Goal: Task Accomplishment & Management: Use online tool/utility

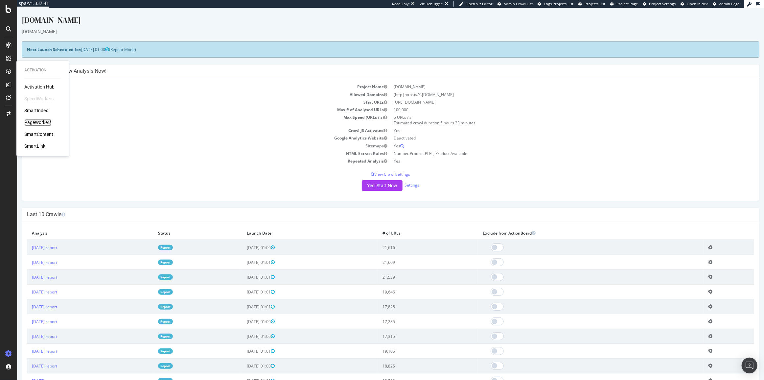
click at [47, 119] on div "PageWorkers" at bounding box center [37, 122] width 27 height 7
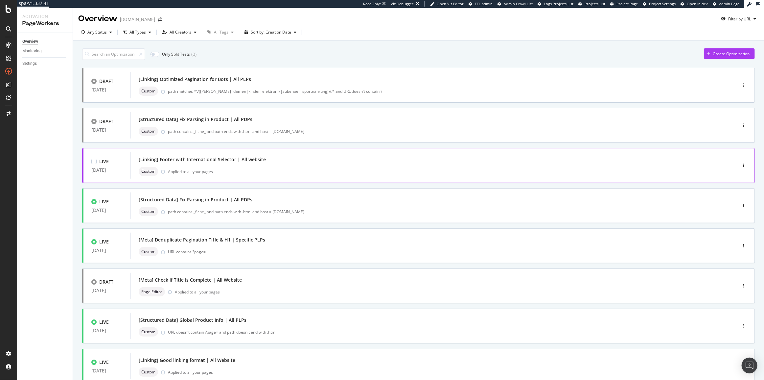
click at [446, 171] on div "Custom Applied to all your pages" at bounding box center [424, 171] width 570 height 9
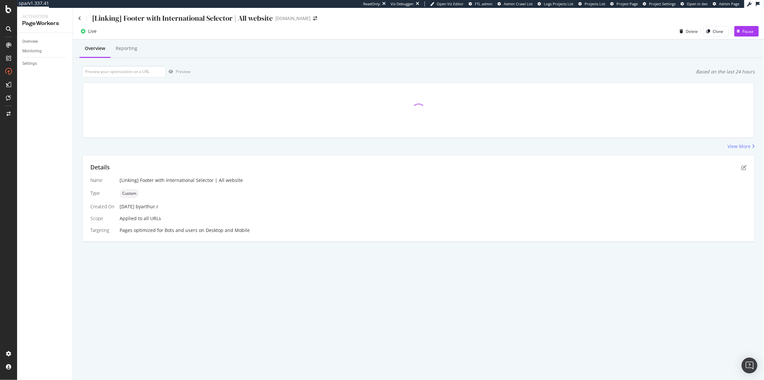
click at [741, 167] on div "Details" at bounding box center [418, 167] width 657 height 9
click at [742, 167] on icon "pen-to-square" at bounding box center [744, 167] width 5 height 5
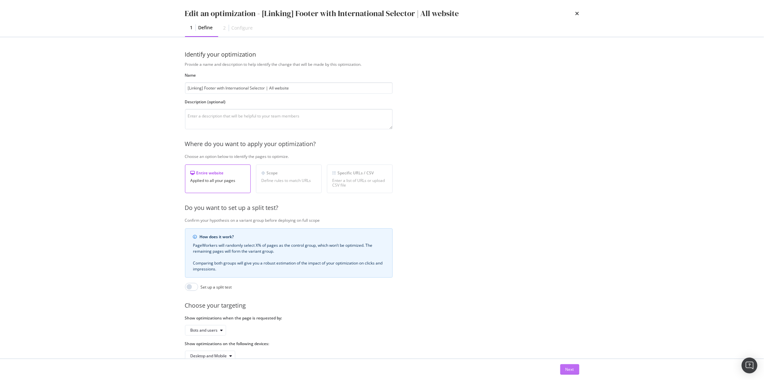
click at [572, 373] on div "Next" at bounding box center [570, 369] width 9 height 10
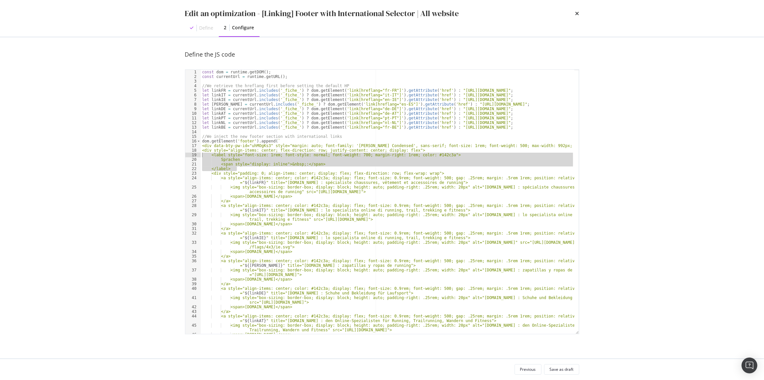
drag, startPoint x: 239, startPoint y: 169, endPoint x: 175, endPoint y: 157, distance: 65.3
click at [175, 157] on div "Define the JS code </label> 1 2 3 4 5 6 7 8 9 10 11 12 13 14 15 16 17 18 19 20 …" at bounding box center [382, 197] width 421 height 321
type textarea "<label style="font-size: 1rem; font-style: normal; font-weight: 700; margin-rig…"
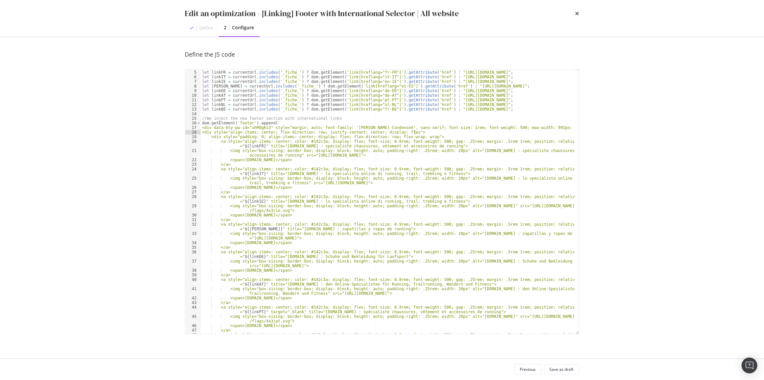
scroll to position [18, 0]
click at [265, 174] on div "//We retrieve the hreflang first before setting the default HP let linkFR = cur…" at bounding box center [388, 204] width 374 height 278
click at [296, 202] on div "//We retrieve the hreflang first before setting the default HP let linkFR = cur…" at bounding box center [388, 204] width 374 height 278
click at [470, 166] on div "//We retrieve the hreflang first before setting the default HP let linkFR = cur…" at bounding box center [388, 204] width 374 height 278
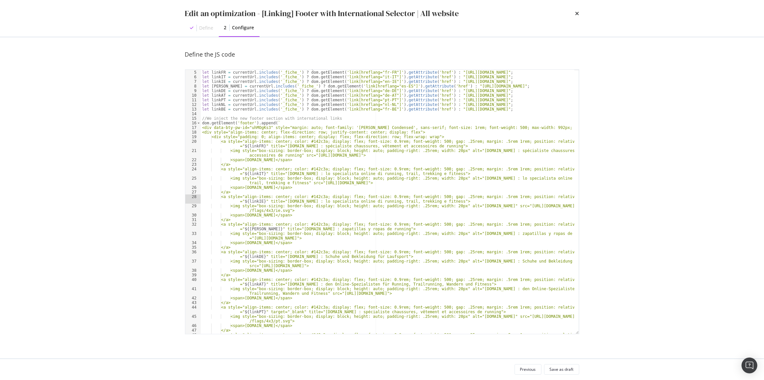
scroll to position [0, 3]
click at [523, 199] on div "//We retrieve the hreflang first before setting the default HP let linkFR = cur…" at bounding box center [388, 204] width 374 height 278
click at [393, 196] on div "//We retrieve the hreflang first before setting the default HP let linkFR = cur…" at bounding box center [388, 204] width 374 height 278
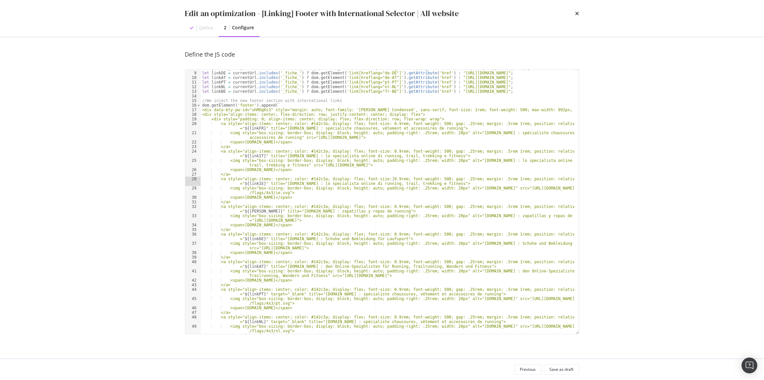
scroll to position [18, 0]
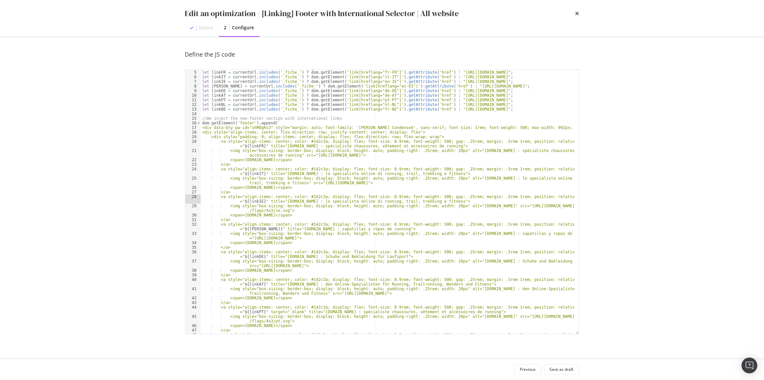
click at [454, 265] on div "//We retrieve the hreflang first before setting the default HP let linkFR = cur…" at bounding box center [388, 204] width 374 height 278
drag, startPoint x: 299, startPoint y: 312, endPoint x: 467, endPoint y: 311, distance: 167.7
click at [467, 311] on div "//We retrieve the hreflang first before setting the default HP let linkFR = cur…" at bounding box center [388, 204] width 374 height 278
paste textarea "pt : especialista em tênis, roupas e acessórios para corrida"
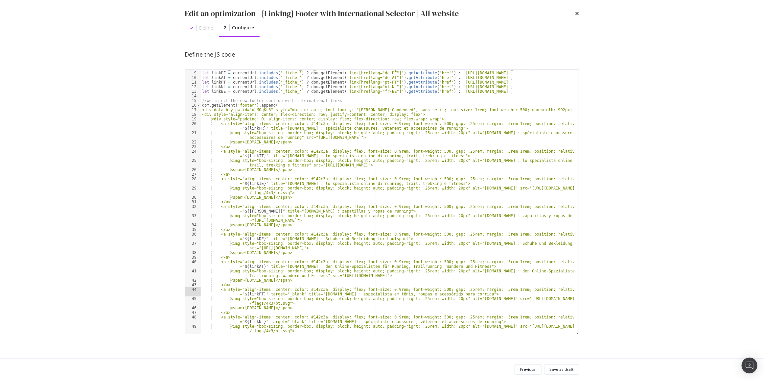
scroll to position [72, 0]
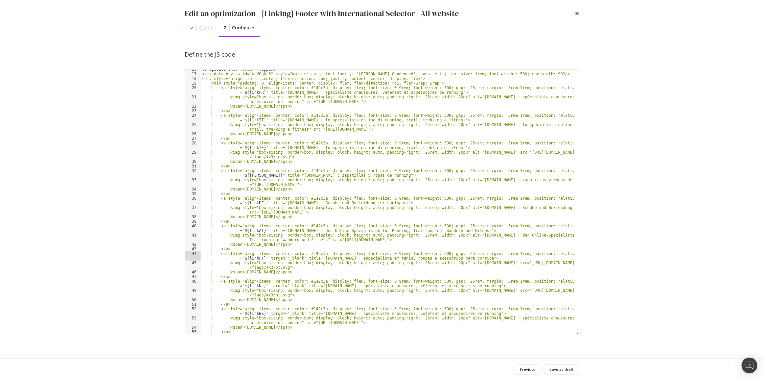
click at [265, 262] on div "dom . getElement ( 'footer' ) . append ( ` <div data-bty-pw-id="uhMOgKs3" style…" at bounding box center [388, 203] width 374 height 273
drag, startPoint x: 300, startPoint y: 285, endPoint x: 467, endPoint y: 285, distance: 166.4
click at [467, 285] on div "dom . getElement ( 'footer' ) . append ( ` <div data-bty-pw-id="uhMOgKs3" style…" at bounding box center [388, 203] width 374 height 273
paste textarea "nl : specialist in hardloopschoenen, kleding en accessoires"
type textarea "<a style="align-items: center; color: #142c3a; display: flex; font-size: 0.9rem…"
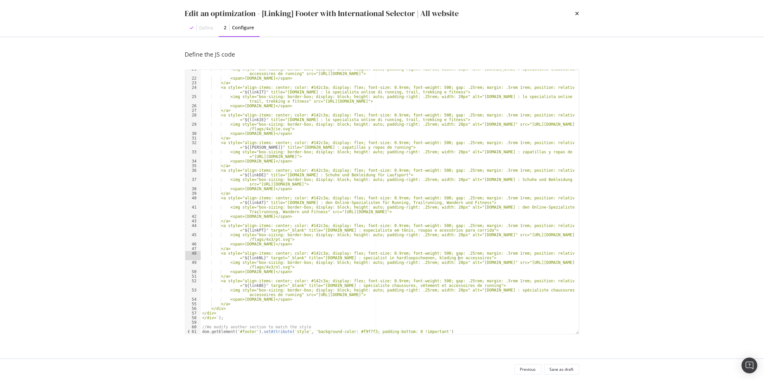
scroll to position [0, 0]
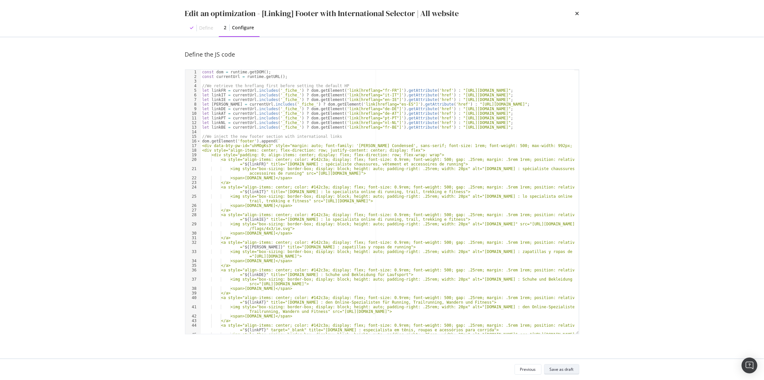
click at [565, 365] on div "Save as draft" at bounding box center [562, 369] width 24 height 9
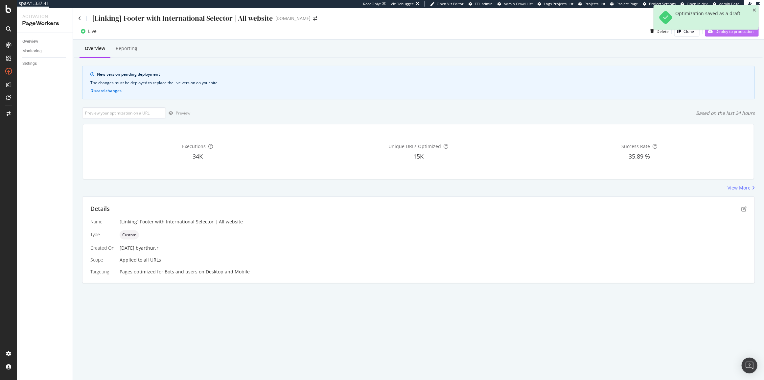
click at [716, 36] on div "Deploy to production" at bounding box center [730, 31] width 48 height 10
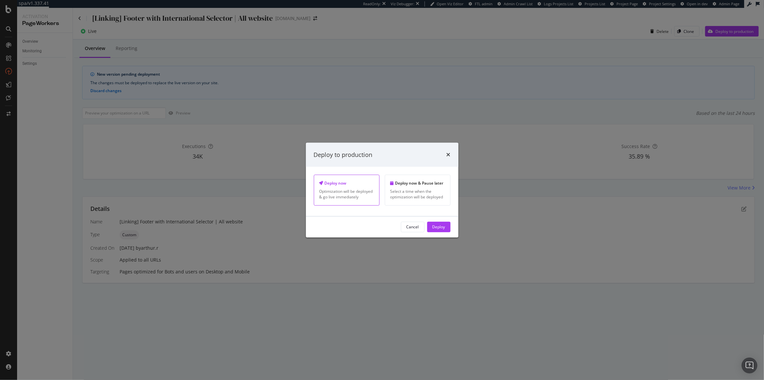
click at [445, 228] on button "Deploy" at bounding box center [438, 227] width 23 height 11
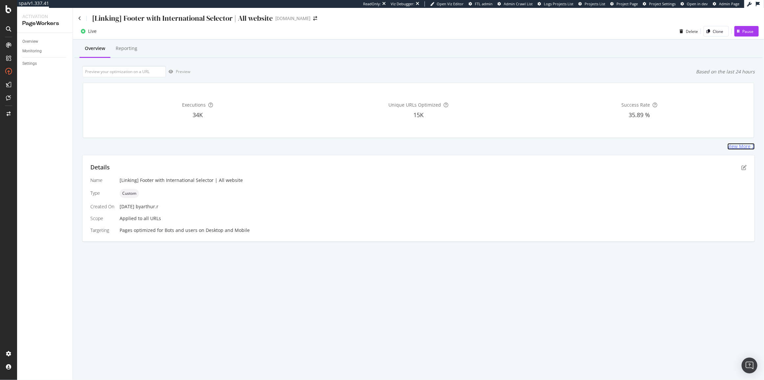
click at [748, 147] on div "View More" at bounding box center [739, 146] width 23 height 7
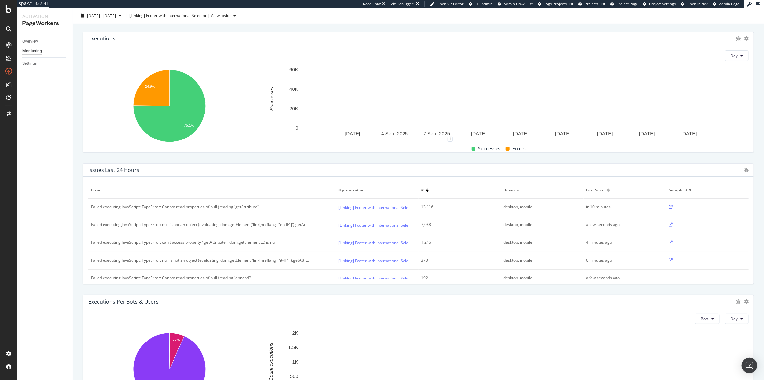
scroll to position [89, 0]
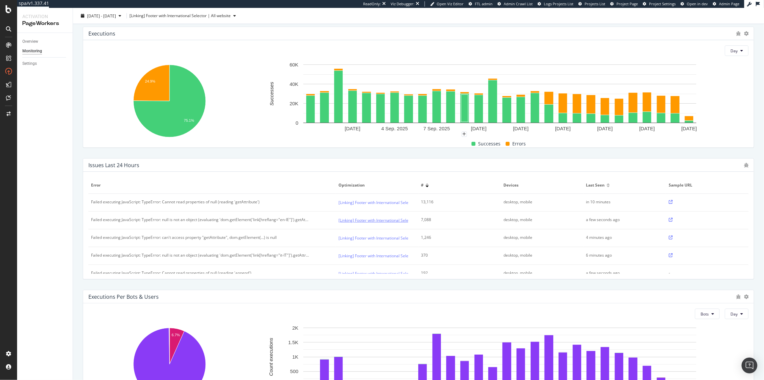
click at [354, 217] on link "[Linking] Footer with International Selector | All website" at bounding box center [389, 220] width 101 height 7
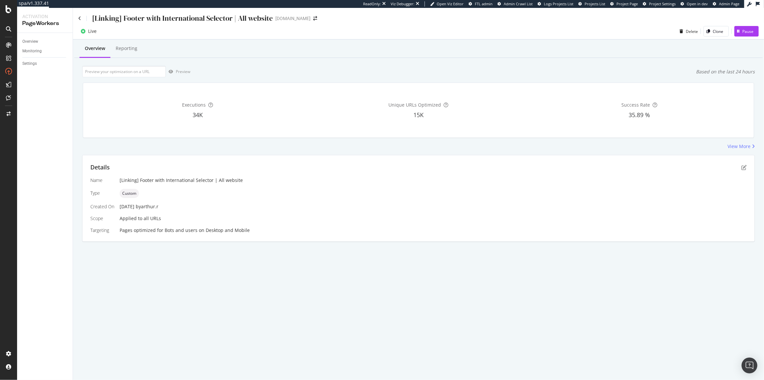
click at [747, 170] on div "Details Name [Linking] Footer with International Selector | All website Type Cu…" at bounding box center [419, 198] width 672 height 86
click at [745, 166] on icon "pen-to-square" at bounding box center [744, 167] width 5 height 5
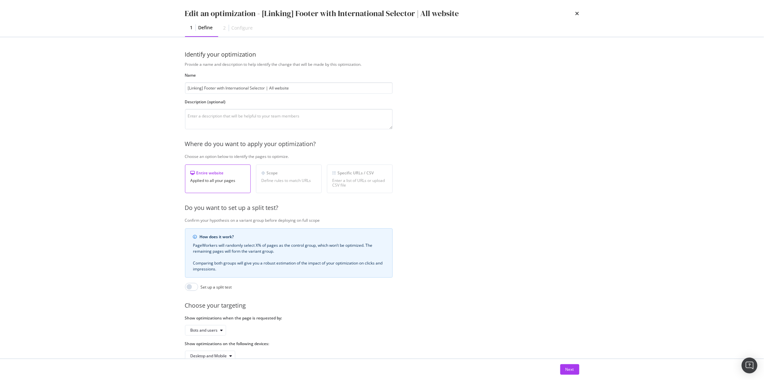
click at [580, 361] on div "Next" at bounding box center [382, 369] width 421 height 21
click at [574, 367] on div "Next" at bounding box center [570, 369] width 9 height 6
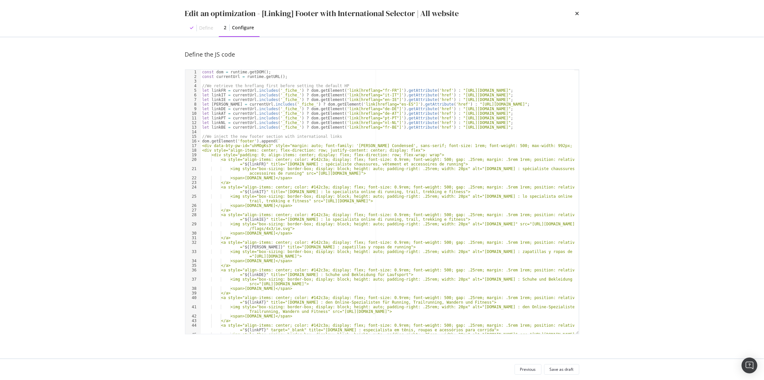
type textarea "let linkIE = currentUrl.includes('_fiche_') ? dom.getElement('link[hreflang="en…"
drag, startPoint x: 355, startPoint y: 98, endPoint x: 368, endPoint y: 83, distance: 19.1
click at [368, 83] on div "const dom = runtime . getDOM ( ) ; const currentUrl = runtime . getURL ( ) ; //…" at bounding box center [388, 209] width 374 height 278
click at [362, 83] on div "const dom = runtime . getDOM ( ) ; const currentUrl = runtime . getURL ( ) ; //…" at bounding box center [388, 209] width 374 height 278
click at [351, 84] on div "const dom = runtime . getDOM ( ) ; const currentUrl = runtime . getURL ( ) ; //…" at bounding box center [388, 209] width 374 height 278
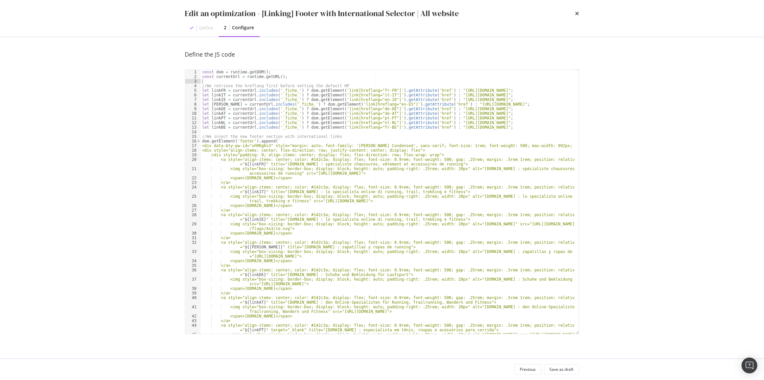
type textarea "//We retrieve the hreflang first before setting the default HP"
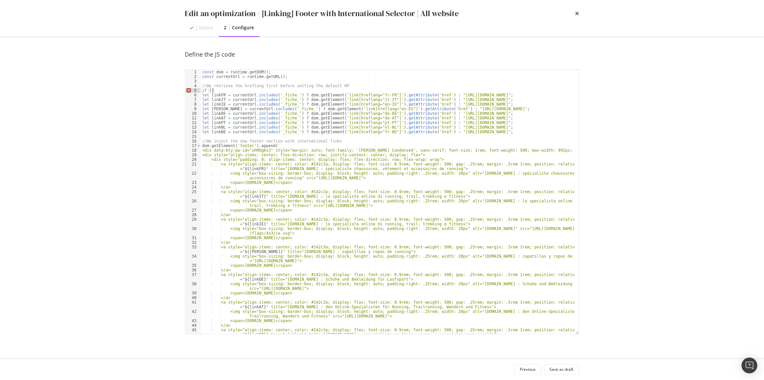
scroll to position [0, 1]
type textarea "if () {}"
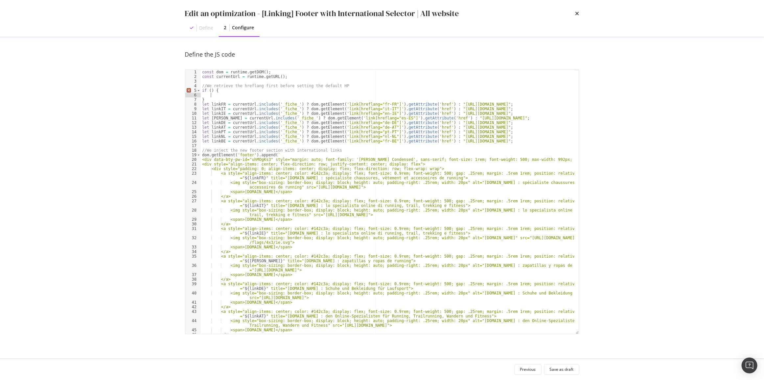
type textarea "}"
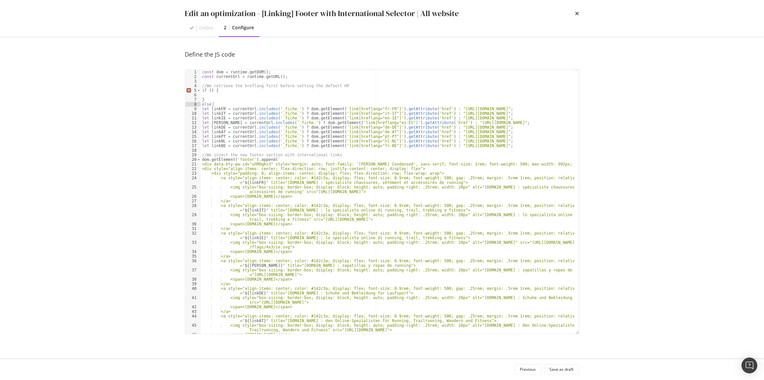
scroll to position [0, 1]
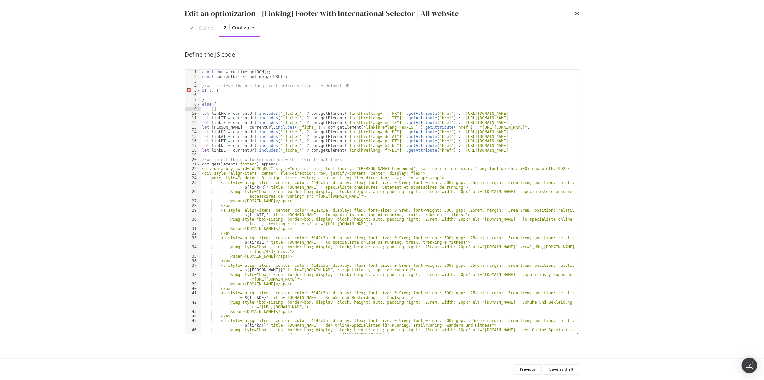
type textarea "}"
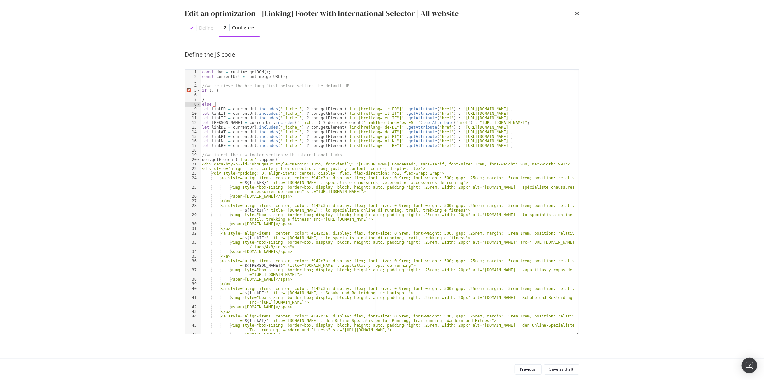
type textarea "else {}"
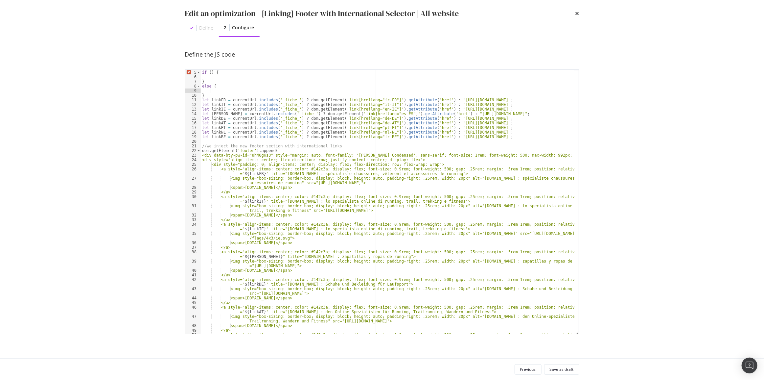
scroll to position [0, 0]
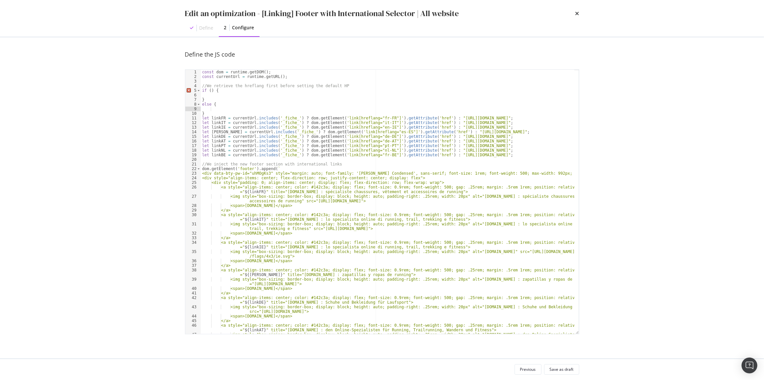
click at [295, 117] on div "const dom = runtime . getDOM ( ) ; const currentUrl = runtime . getURL ( ) ; //…" at bounding box center [388, 209] width 374 height 278
drag, startPoint x: 229, startPoint y: 119, endPoint x: 295, endPoint y: 116, distance: 65.1
click at [295, 116] on div "const dom = runtime . getDOM ( ) ; const currentUrl = runtime . getURL ( ) ; //…" at bounding box center [388, 209] width 374 height 278
click at [210, 91] on div "const dom = runtime . getDOM ( ) ; const currentUrl = runtime . getURL ( ) ; //…" at bounding box center [388, 209] width 374 height 278
paste textarea "currentUrl.includes('_fiche_')"
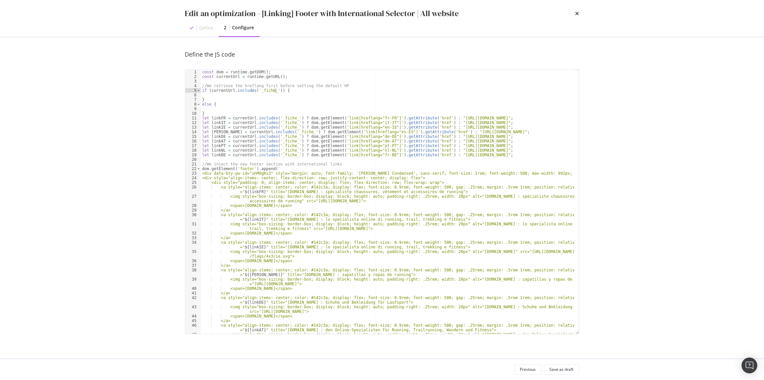
click at [217, 118] on div "const dom = runtime . getDOM ( ) ; const currentUrl = runtime . getURL ( ) ; //…" at bounding box center [388, 209] width 374 height 278
click at [219, 99] on div "const dom = runtime . getDOM ( ) ; const currentUrl = runtime . getURL ( ) ; //…" at bounding box center [388, 209] width 374 height 278
type textarea "}"
click at [220, 97] on div "const dom = runtime . getDOM ( ) ; const currentUrl = runtime . getURL ( ) ; //…" at bounding box center [388, 209] width 374 height 278
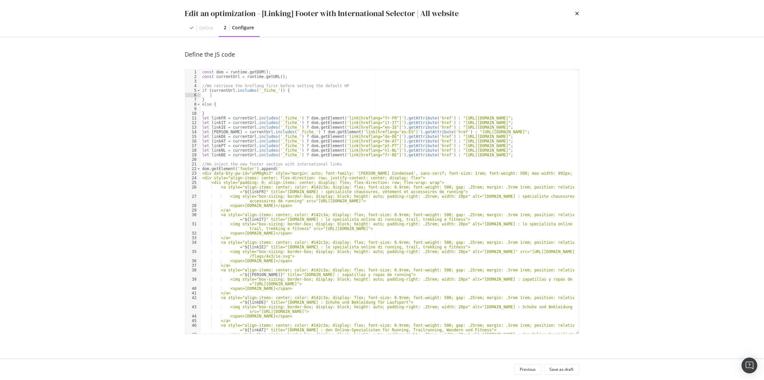
paste textarea "linkFR"
click at [217, 124] on div "const dom = runtime . getDOM ( ) ; const currentUrl = runtime . getURL ( ) ; //…" at bounding box center [388, 209] width 374 height 278
click at [230, 95] on div "const dom = runtime . getDOM ( ) ; const currentUrl = runtime . getURL ( ) ; //…" at bounding box center [388, 209] width 374 height 278
type textarea "linkFR"
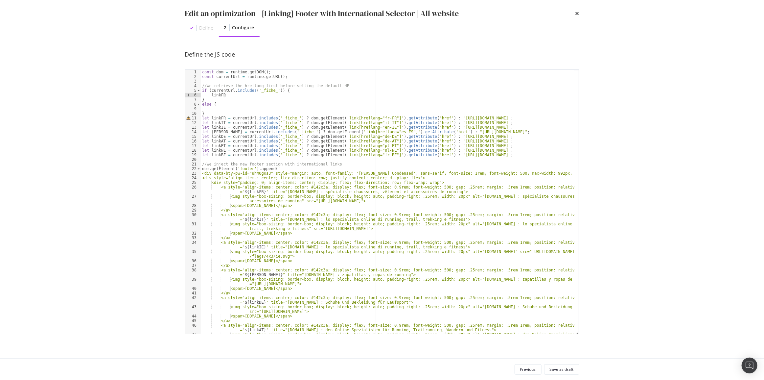
paste textarea "linkIT"
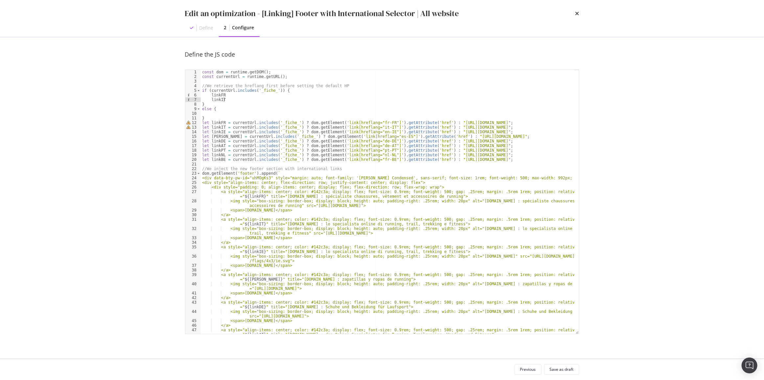
click at [212, 131] on div "const dom = runtime . getDOM ( ) ; const currentUrl = runtime . getURL ( ) ; //…" at bounding box center [388, 209] width 374 height 278
click at [232, 100] on div "const dom = runtime . getDOM ( ) ; const currentUrl = runtime . getURL ( ) ; //…" at bounding box center [388, 209] width 374 height 278
type textarea "linkIT"
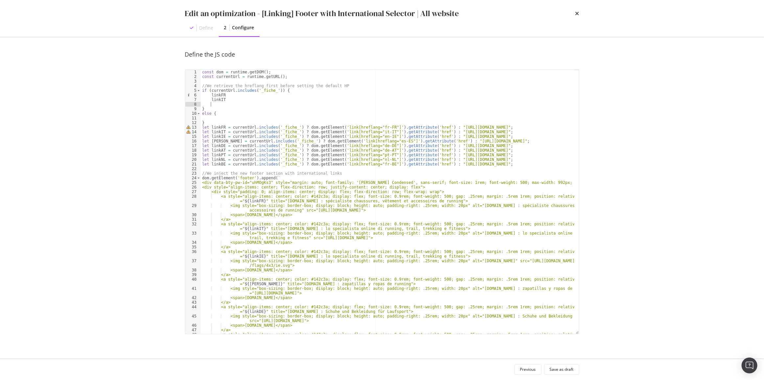
paste textarea "linkIE"
click at [213, 141] on div "const dom = runtime . getDOM ( ) ; const currentUrl = runtime . getURL ( ) ; //…" at bounding box center [388, 209] width 374 height 278
click at [246, 105] on div "const dom = runtime . getDOM ( ) ; const currentUrl = runtime . getURL ( ) ; //…" at bounding box center [388, 209] width 374 height 278
type textarea "linkIE"
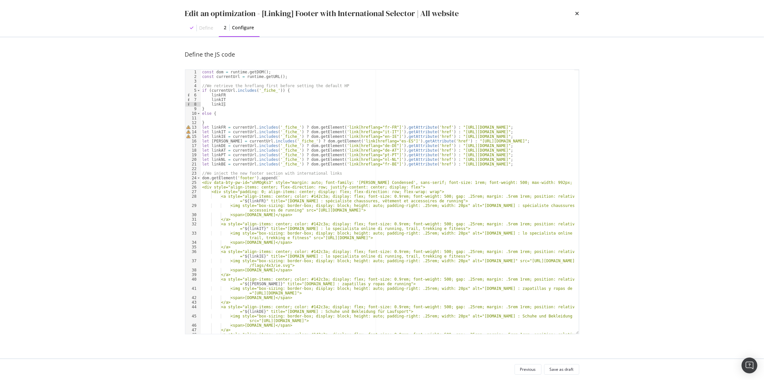
paste textarea "linkES"
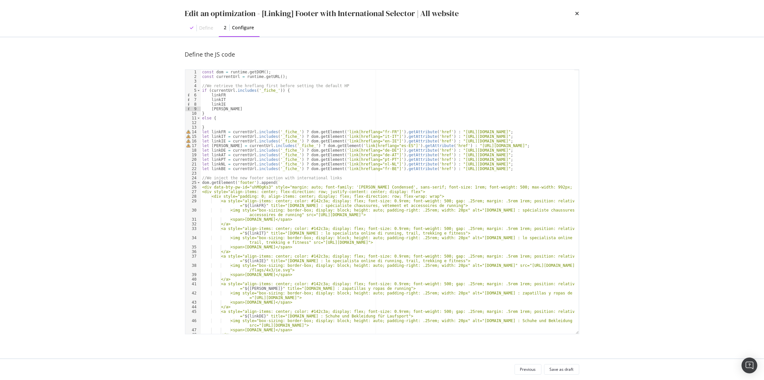
click at [219, 149] on div "const dom = runtime . getDOM ( ) ; const currentUrl = runtime . getURL ( ) ; //…" at bounding box center [388, 209] width 374 height 278
click at [229, 108] on div "const dom = runtime . getDOM ( ) ; const currentUrl = runtime . getURL ( ) ; //…" at bounding box center [388, 209] width 374 height 278
type textarea "linkES"
paste textarea "linkDE"
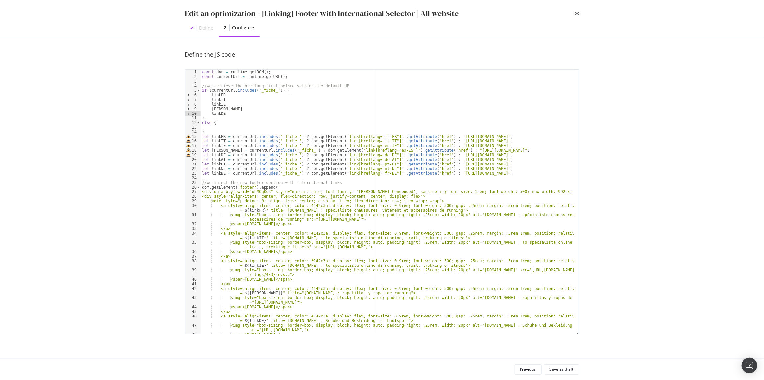
click at [216, 158] on div "const dom = runtime . getDOM ( ) ; const currentUrl = runtime . getURL ( ) ; //…" at bounding box center [388, 206] width 374 height 273
click at [231, 108] on div "const dom = runtime . getDOM ( ) ; const currentUrl = runtime . getURL ( ) ; //…" at bounding box center [388, 206] width 374 height 273
click at [237, 111] on div "const dom = runtime . getDOM ( ) ; const currentUrl = runtime . getURL ( ) ; //…" at bounding box center [388, 206] width 374 height 273
type textarea "linkDE"
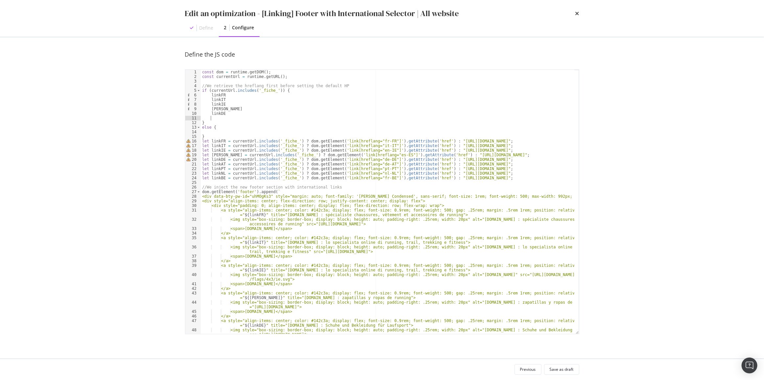
paste textarea "linkAT"
click at [217, 170] on div "const dom = runtime . getDOM ( ) ; const currentUrl = runtime . getURL ( ) ; //…" at bounding box center [388, 206] width 374 height 273
click at [232, 117] on div "const dom = runtime . getDOM ( ) ; const currentUrl = runtime . getURL ( ) ; //…" at bounding box center [388, 206] width 374 height 273
type textarea "linkAT"
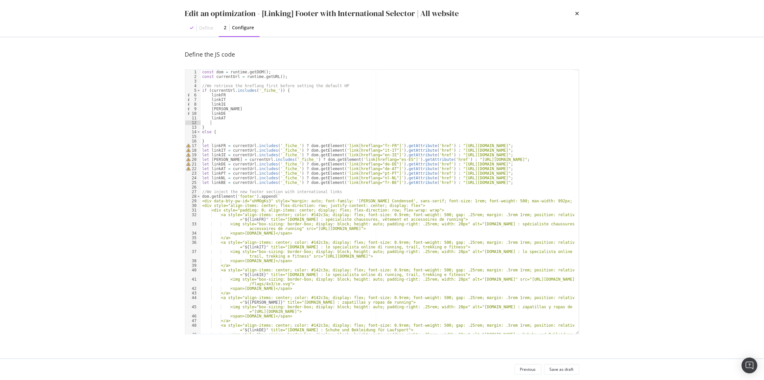
paste textarea "linkPT"
click at [214, 179] on div "const dom = runtime . getDOM ( ) ; const currentUrl = runtime . getURL ( ) ; //…" at bounding box center [388, 209] width 374 height 278
click at [236, 125] on div "const dom = runtime . getDOM ( ) ; const currentUrl = runtime . getURL ( ) ; //…" at bounding box center [388, 209] width 374 height 278
type textarea "linkPT"
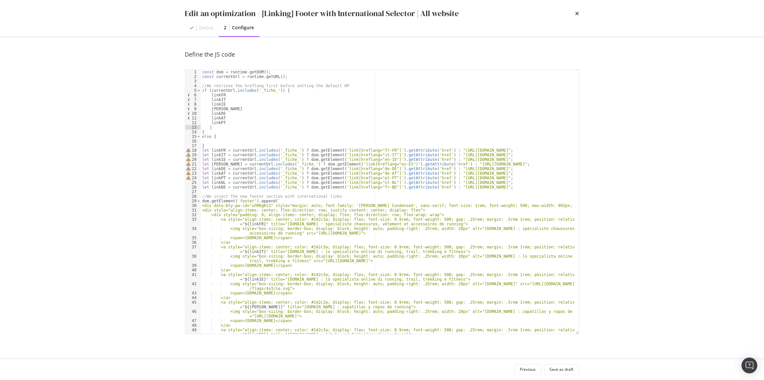
paste textarea "linkNL"
click at [218, 186] on div "const dom = runtime . getDOM ( ) ; const currentUrl = runtime . getURL ( ) ; //…" at bounding box center [388, 209] width 374 height 278
click at [230, 128] on div "const dom = runtime . getDOM ( ) ; const currentUrl = runtime . getURL ( ) ; //…" at bounding box center [388, 209] width 374 height 278
type textarea "linkNL"
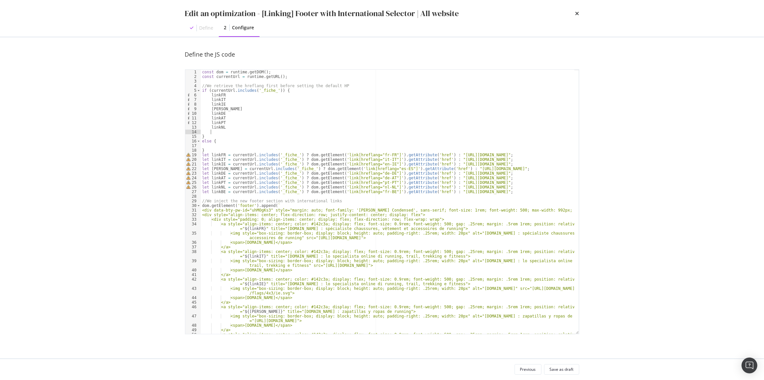
paste textarea "linkBE"
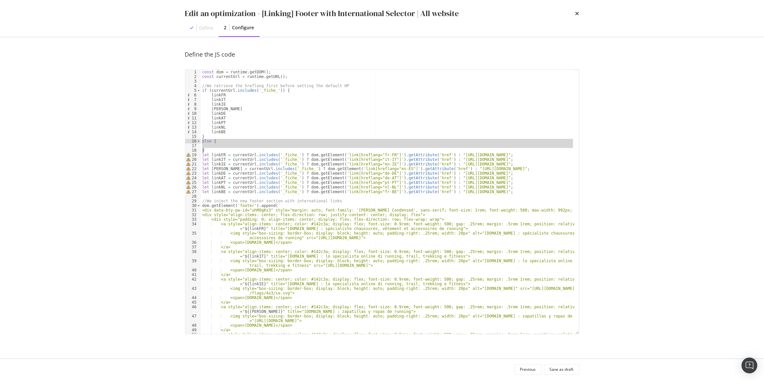
drag, startPoint x: 207, startPoint y: 150, endPoint x: 194, endPoint y: 140, distance: 16.6
click at [194, 140] on div "linkBE 1 2 3 4 5 6 7 8 9 10 11 12 13 14 15 16 17 18 19 20 21 22 23 24 25 26 27 …" at bounding box center [382, 201] width 395 height 265
type textarea "else {"
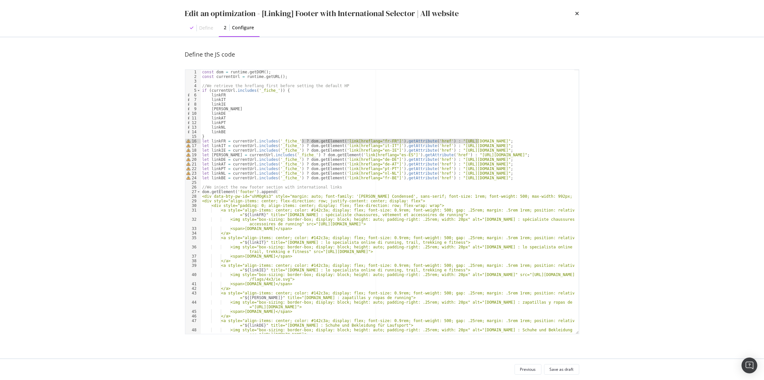
drag, startPoint x: 477, startPoint y: 142, endPoint x: 474, endPoint y: 132, distance: 9.7
click at [474, 132] on div "const dom = runtime . getDOM ( ) ; const currentUrl = runtime . getURL ( ) ; //…" at bounding box center [388, 206] width 374 height 273
drag, startPoint x: 435, startPoint y: 141, endPoint x: 302, endPoint y: 142, distance: 132.5
click at [302, 142] on div "const dom = runtime . getDOM ( ) ; const currentUrl = runtime . getURL ( ) ; //…" at bounding box center [388, 206] width 374 height 273
click at [257, 94] on div "const dom = runtime . getDOM ( ) ; const currentUrl = runtime . getURL ( ) ; //…" at bounding box center [388, 206] width 374 height 273
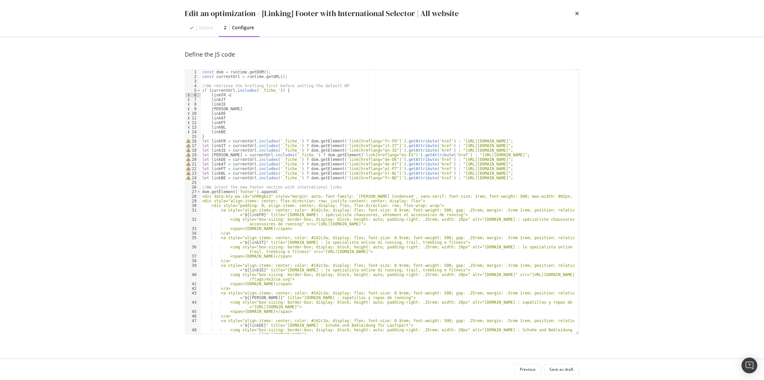
paste textarea "dom.getElement('link[hreflang="fr-FR"]').getAttribute('href')"
click at [230, 95] on div "const dom = runtime . getDOM ( ) ; const currentUrl = runtime . getURL ( ) ; //…" at bounding box center [388, 206] width 374 height 273
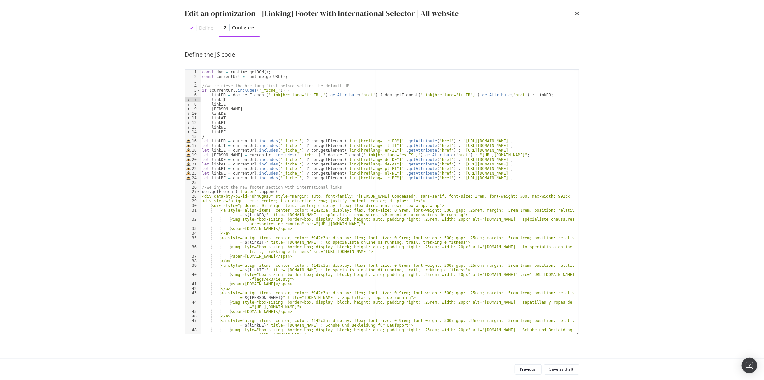
click at [240, 102] on div "const dom = runtime . getDOM ( ) ; const currentUrl = runtime . getURL ( ) ; //…" at bounding box center [388, 206] width 374 height 273
paste textarea "dom.getElement('link[hreflang="fr-FR"]').getAttribute('href') ? dom.getElement(…"
click at [302, 99] on div "const dom = runtime . getDOM ( ) ; const currentUrl = runtime . getURL ( ) ; //…" at bounding box center [388, 206] width 374 height 273
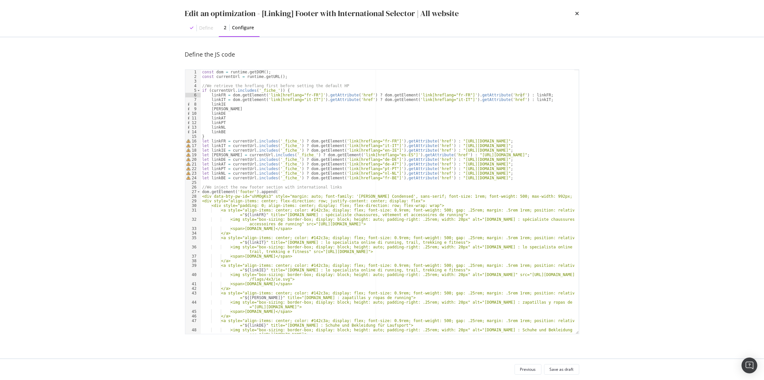
type textarea "linkIT = dom.getElement('link[hreflang="it-IT"]').getAttribute('href') ? dom.ge…"
paste textarea "dom.getElement('link[hreflang="fr-FR"]').getAttribute('href') ? dom.getElement(…"
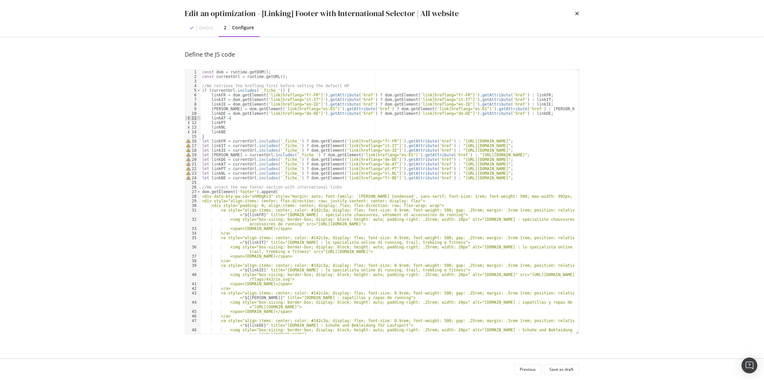
paste textarea "dom.getElement('link[hreflang="fr-FR"]').getAttribute('href') ? dom.getElement(…"
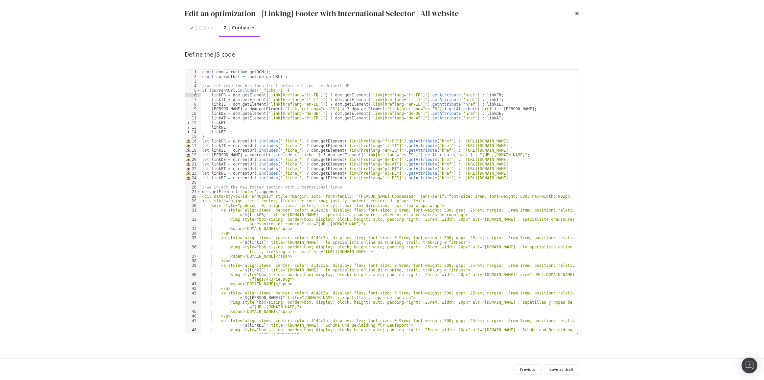
click at [301, 118] on div "const dom = runtime . getDOM ( ) ; const currentUrl = runtime . getURL ( ) ; //…" at bounding box center [388, 206] width 374 height 273
drag, startPoint x: 480, startPoint y: 117, endPoint x: 230, endPoint y: 118, distance: 250.5
click at [230, 118] on div "const dom = runtime . getDOM ( ) ; const currentUrl = runtime . getURL ( ) ; //…" at bounding box center [388, 206] width 374 height 273
click at [232, 123] on div "const dom = runtime . getDOM ( ) ; const currentUrl = runtime . getURL ( ) ; //…" at bounding box center [388, 206] width 374 height 273
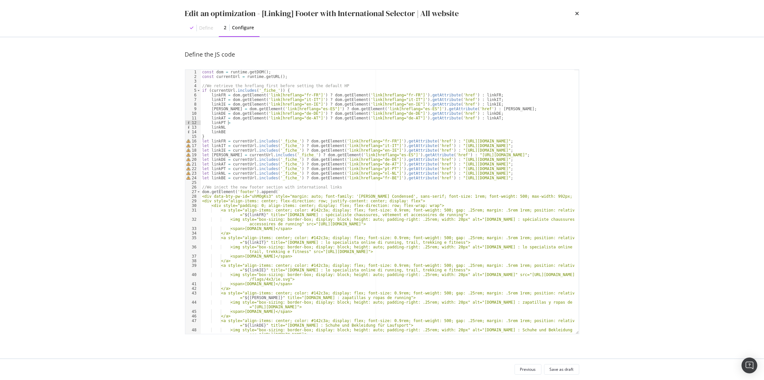
scroll to position [0, 2]
paste textarea "dom.getElement('link[hreflang="de-AT"]') ? dom.getElement('link[hreflang="de-AT…"
click at [309, 128] on div "const dom = runtime . getDOM ( ) ; const currentUrl = runtime . getURL ( ) ; //…" at bounding box center [388, 206] width 374 height 273
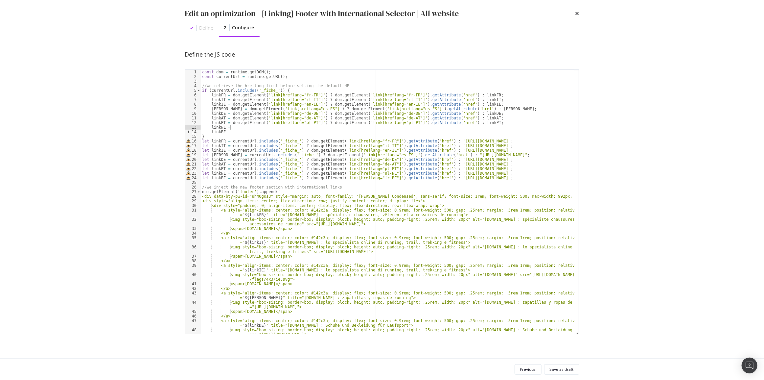
paste textarea "dom.getElement('link[hreflang="de-AT"]') ? dom.getElement('link[hreflang="de-AT…"
click at [309, 127] on div "const dom = runtime . getDOM ( ) ; const currentUrl = runtime . getURL ( ) ; //…" at bounding box center [388, 206] width 374 height 273
click at [396, 127] on div "const dom = runtime . getDOM ( ) ; const currentUrl = runtime . getURL ( ) ; //…" at bounding box center [388, 206] width 374 height 273
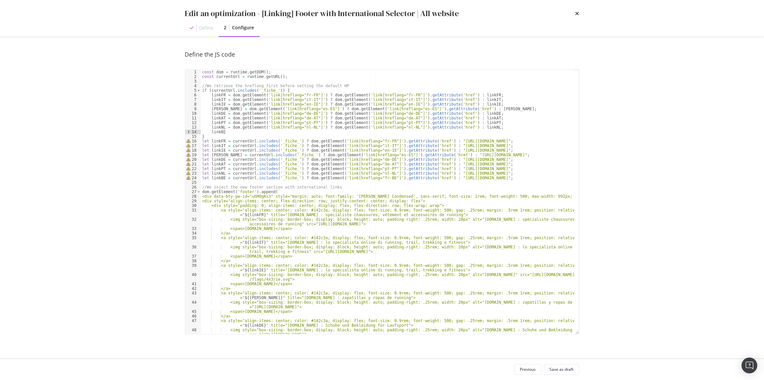
click at [447, 132] on div "const dom = runtime . getDOM ( ) ; const currentUrl = runtime . getURL ( ) ; //…" at bounding box center [388, 206] width 374 height 273
paste textarea "dom.getElement('link[hreflang="de-AT"]') ? dom.getElement('link[hreflang="de-AT…"
click at [308, 132] on div "const dom = runtime . getDOM ( ) ; const currentUrl = runtime . getURL ( ) ; //…" at bounding box center [388, 206] width 374 height 273
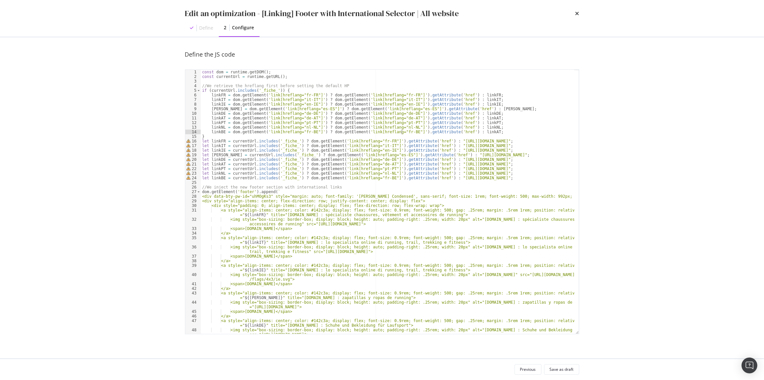
click at [470, 132] on div "const dom = runtime . getDOM ( ) ; const currentUrl = runtime . getURL ( ) ; //…" at bounding box center [388, 206] width 374 height 273
drag, startPoint x: 229, startPoint y: 142, endPoint x: 440, endPoint y: 142, distance: 210.1
click at [440, 142] on div "const dom = runtime . getDOM ( ) ; const currentUrl = runtime . getURL ( ) ; //…" at bounding box center [388, 206] width 374 height 273
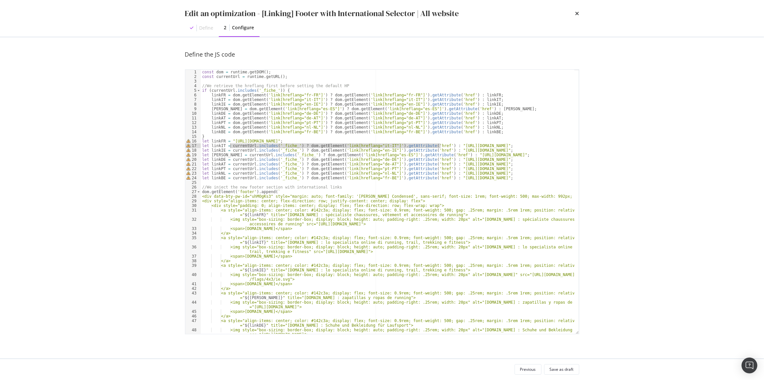
drag, startPoint x: 440, startPoint y: 146, endPoint x: 230, endPoint y: 145, distance: 209.8
click at [230, 145] on div "const dom = runtime . getDOM ( ) ; const currentUrl = runtime . getURL ( ) ; //…" at bounding box center [388, 206] width 374 height 273
drag, startPoint x: 230, startPoint y: 150, endPoint x: 441, endPoint y: 150, distance: 210.7
click at [441, 150] on div "const dom = runtime . getDOM ( ) ; const currentUrl = runtime . getURL ( ) ; //…" at bounding box center [388, 206] width 374 height 273
drag, startPoint x: 441, startPoint y: 155, endPoint x: 230, endPoint y: 156, distance: 211.1
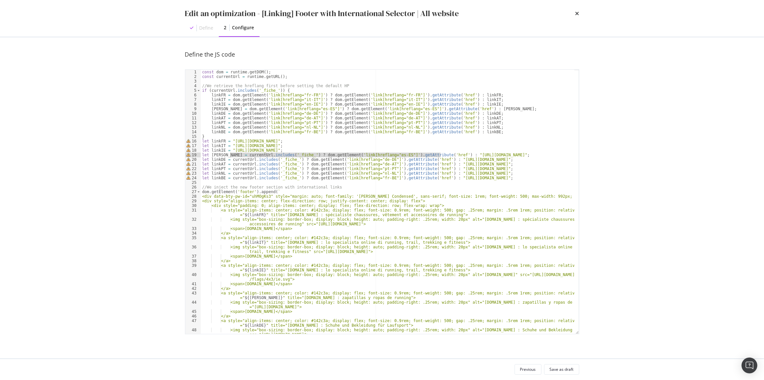
click at [230, 156] on div "const dom = runtime . getDOM ( ) ; const currentUrl = runtime . getURL ( ) ; //…" at bounding box center [388, 206] width 374 height 273
drag, startPoint x: 230, startPoint y: 160, endPoint x: 441, endPoint y: 160, distance: 211.4
click at [441, 160] on div "const dom = runtime . getDOM ( ) ; const currentUrl = runtime . getURL ( ) ; //…" at bounding box center [388, 206] width 374 height 273
drag, startPoint x: 440, startPoint y: 164, endPoint x: 230, endPoint y: 162, distance: 210.1
click at [230, 162] on div "const dom = runtime . getDOM ( ) ; const currentUrl = runtime . getURL ( ) ; //…" at bounding box center [388, 206] width 374 height 273
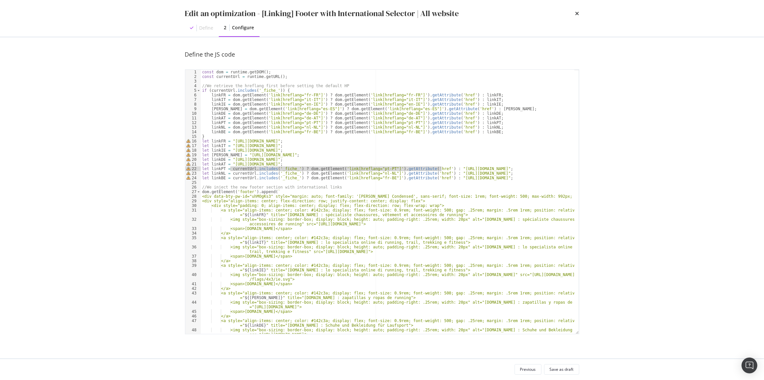
drag, startPoint x: 230, startPoint y: 169, endPoint x: 441, endPoint y: 167, distance: 210.7
click at [441, 167] on div "const dom = runtime . getDOM ( ) ; const currentUrl = runtime . getURL ( ) ; //…" at bounding box center [388, 206] width 374 height 273
drag, startPoint x: 440, startPoint y: 174, endPoint x: 229, endPoint y: 173, distance: 210.7
click at [229, 173] on div "const dom = runtime . getDOM ( ) ; const currentUrl = runtime . getURL ( ) ; //…" at bounding box center [388, 206] width 374 height 273
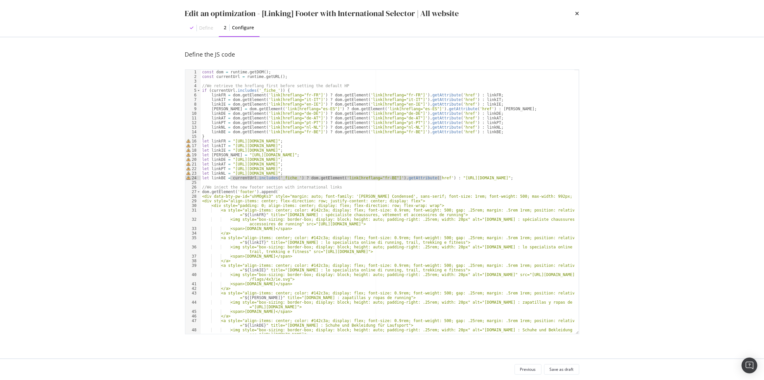
drag, startPoint x: 230, startPoint y: 179, endPoint x: 441, endPoint y: 176, distance: 210.4
click at [441, 176] on div "const dom = runtime . getDOM ( ) ; const currentUrl = runtime . getURL ( ) ; //…" at bounding box center [388, 206] width 374 height 273
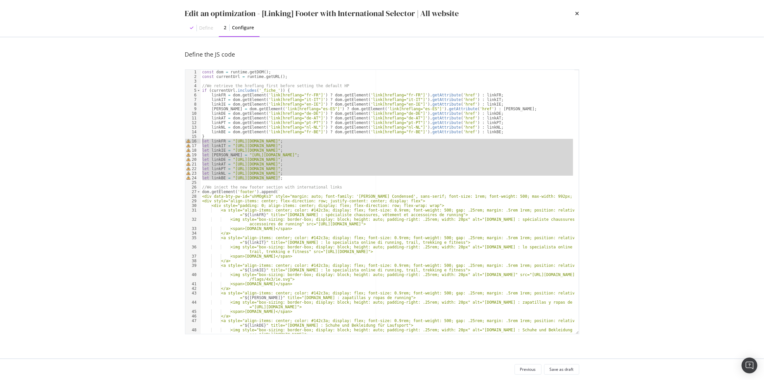
drag, startPoint x: 286, startPoint y: 178, endPoint x: 181, endPoint y: 141, distance: 110.8
click at [181, 141] on div "Define the JS code let linkBE = "https://www.i-run.be"; 1 2 3 4 5 6 7 8 9 10 11…" at bounding box center [382, 197] width 421 height 321
type textarea "let linkFR = "https://www.i-run.fr"; let linkIT = "https://www.i-run.it";"
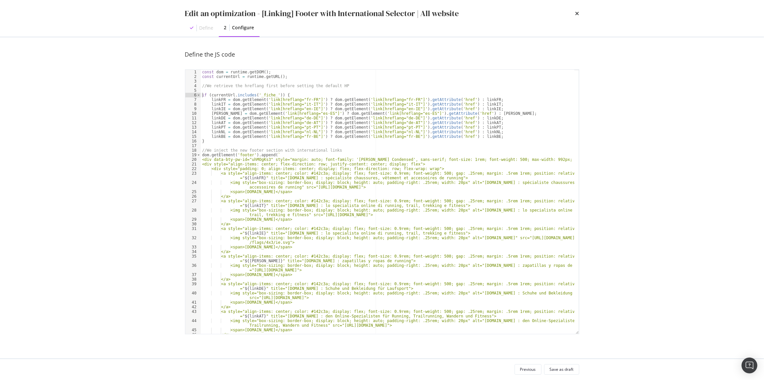
type textarea "if (currentUrl.includes('_fiche_')) {"
paste textarea "let linkBE = "https://www.i-run.be";"
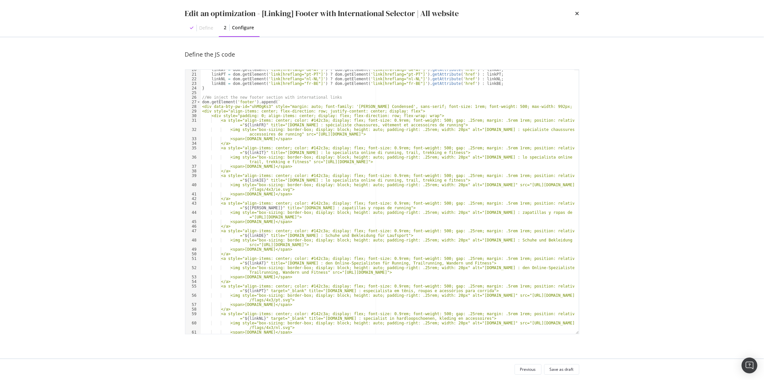
scroll to position [150, 0]
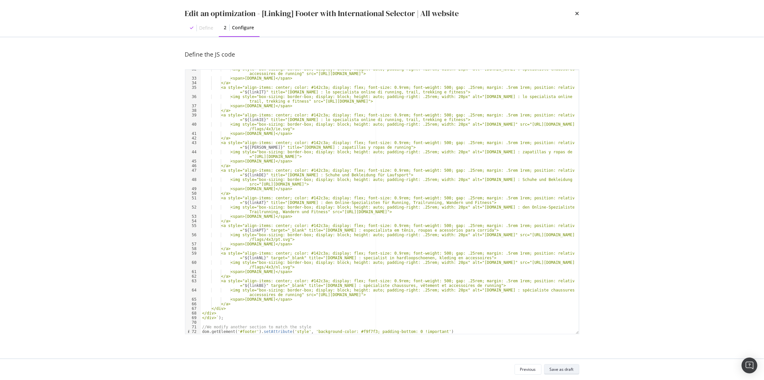
type textarea "let linkBE = "https://www.i-run.be";"
click at [569, 362] on div "Previous Save as draft" at bounding box center [382, 369] width 421 height 21
click at [570, 365] on div "Save as draft" at bounding box center [562, 369] width 24 height 9
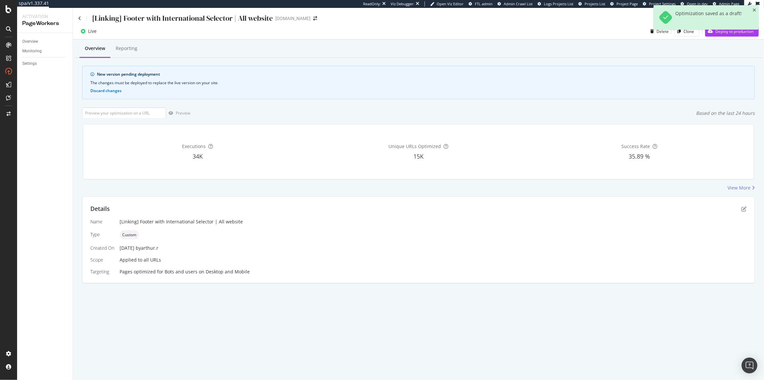
click at [711, 34] on div "Optimization saved as a draft!" at bounding box center [706, 20] width 105 height 30
click at [713, 39] on div "Live Delete Clone Deploy to production" at bounding box center [418, 31] width 691 height 16
click at [715, 35] on div "Deploy to production" at bounding box center [730, 31] width 48 height 10
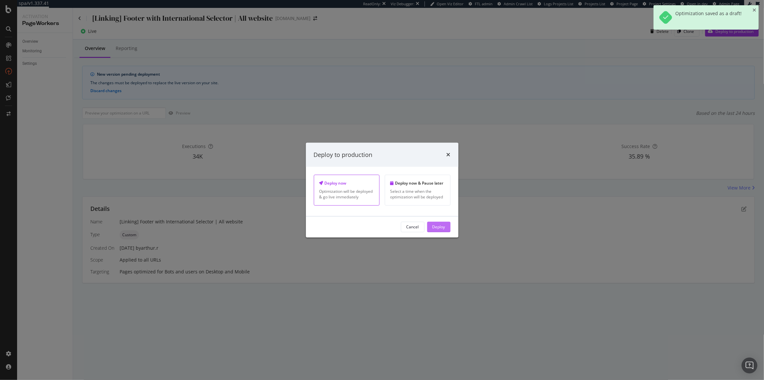
click at [440, 228] on div "Deploy" at bounding box center [439, 227] width 13 height 6
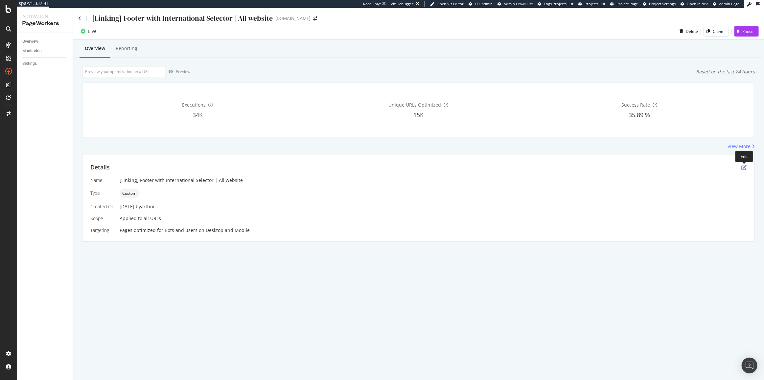
click at [747, 167] on icon "pen-to-square" at bounding box center [744, 167] width 5 height 5
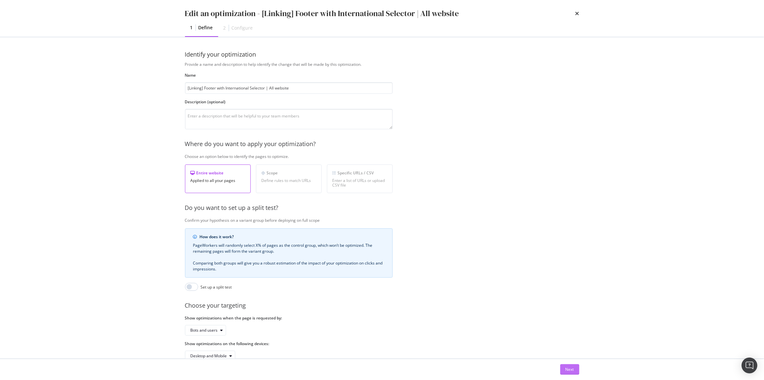
click at [573, 369] on div "Next" at bounding box center [570, 369] width 9 height 6
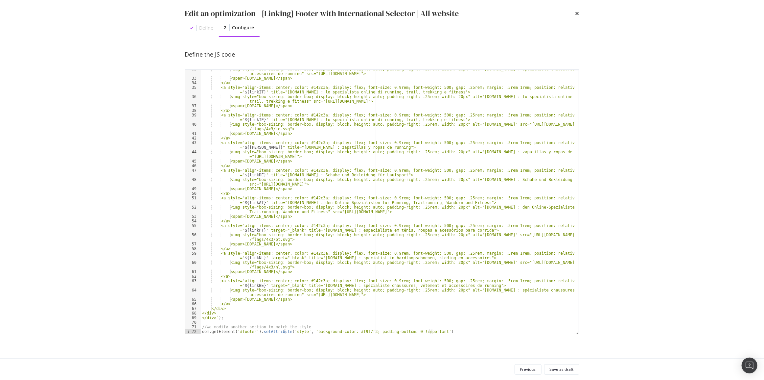
click at [530, 313] on div "<img style="box-sizing: border-box; display: block; height: auto; padding-right…" at bounding box center [388, 206] width 374 height 278
type textarea "//We modify another section to match the style dom.getElement('#footer').setAtt…"
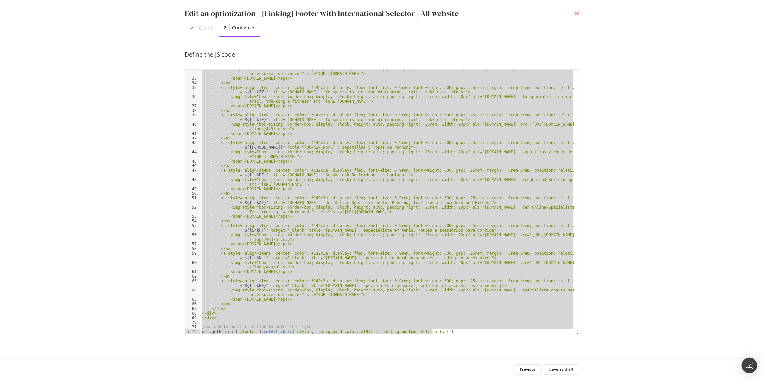
click at [576, 13] on icon "times" at bounding box center [578, 13] width 4 height 5
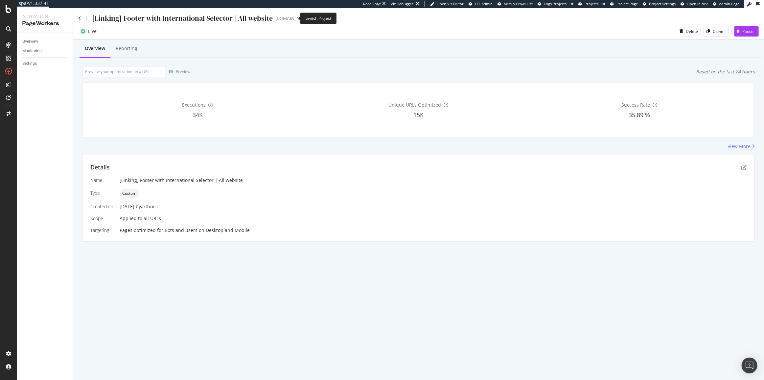
click at [313, 19] on icon "arrow-right-arrow-left" at bounding box center [315, 18] width 4 height 5
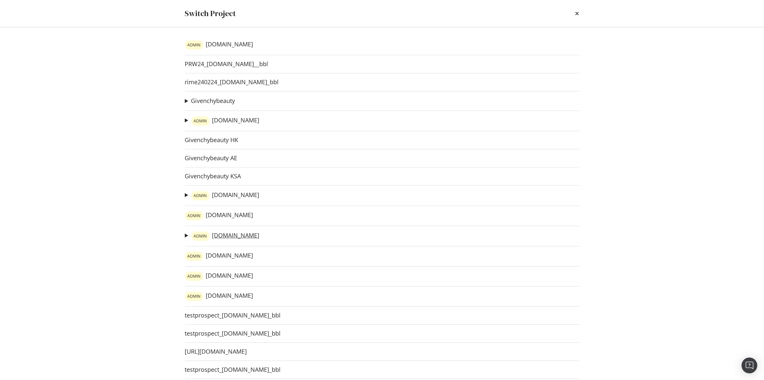
click at [218, 239] on link "ADMIN irun.com" at bounding box center [225, 235] width 68 height 9
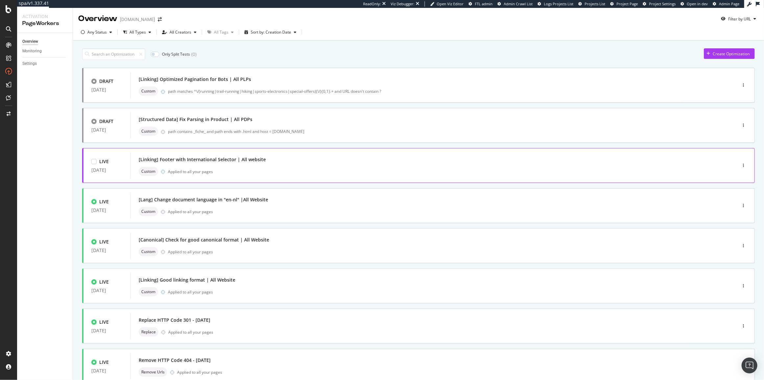
click at [421, 166] on div "[Linking] Footer with International Selector | All website Custom Applied to al…" at bounding box center [424, 165] width 570 height 21
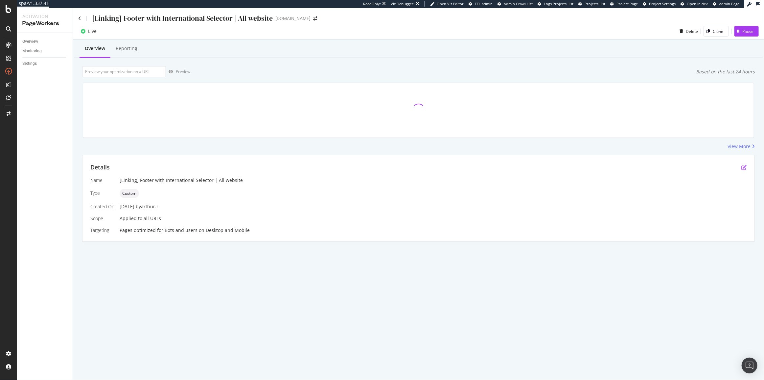
click at [744, 170] on icon "pen-to-square" at bounding box center [744, 167] width 5 height 5
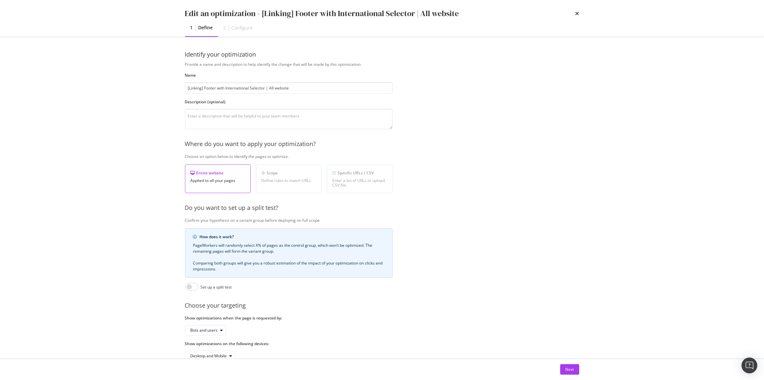
click at [572, 363] on div "Next" at bounding box center [382, 369] width 421 height 21
click at [572, 365] on div "Next" at bounding box center [570, 369] width 9 height 10
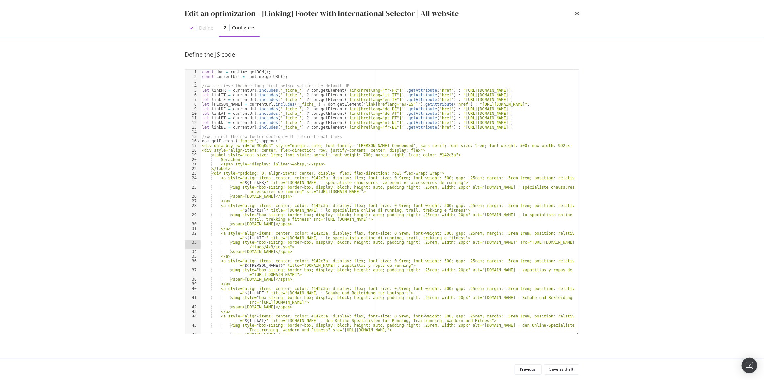
click at [391, 241] on div "const dom = runtime . getDOM ( ) ; const currentUrl = runtime . getURL ( ) ; //…" at bounding box center [388, 206] width 374 height 273
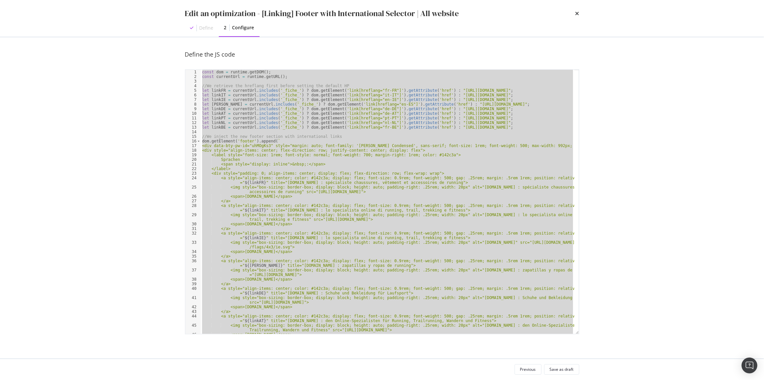
paste textarea "Cursor at row 65"
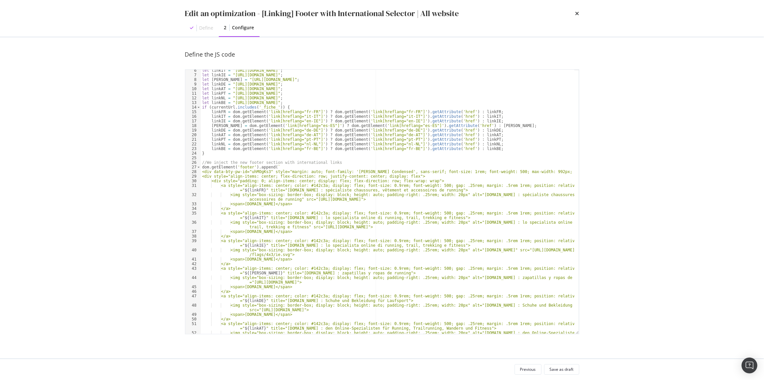
scroll to position [7, 0]
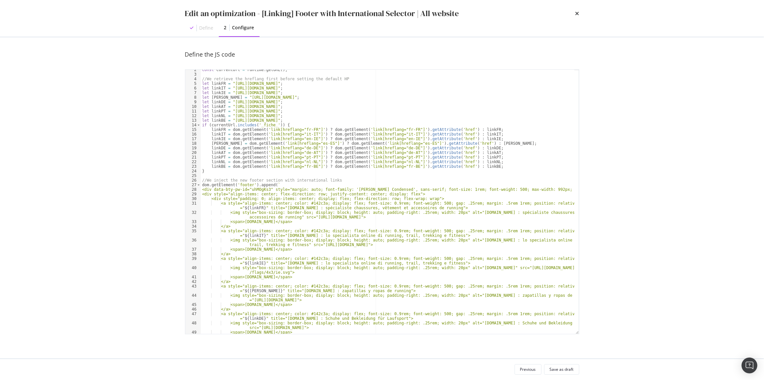
click at [252, 189] on div "const currentUrl = runtime . getURL ( ) ; //We retrieve the hreflang first befo…" at bounding box center [388, 203] width 374 height 273
paste textarea "6orDibkA"
type textarea "//We modify another section to match the style dom.getElement('#footer').setAtt…"
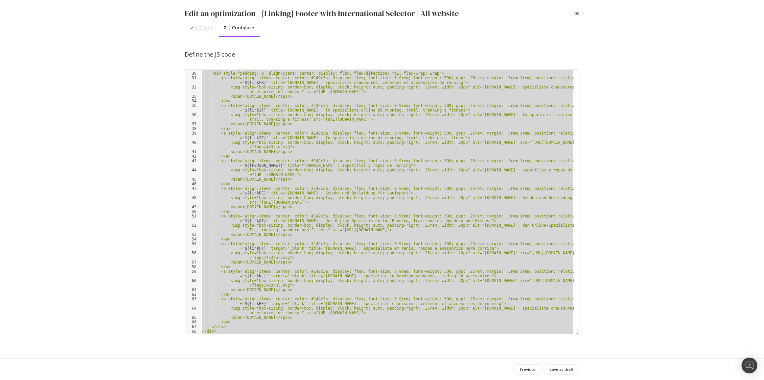
scroll to position [150, 0]
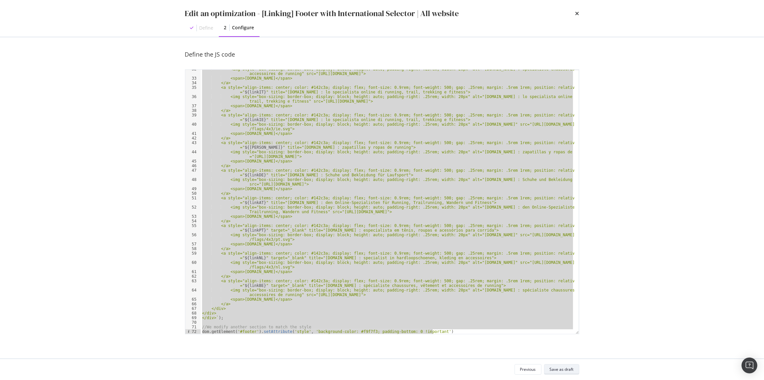
click at [553, 369] on div "Save as draft" at bounding box center [562, 369] width 24 height 6
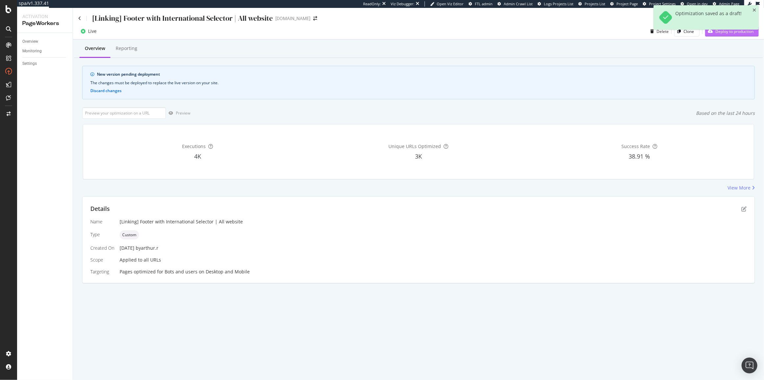
click at [716, 35] on div "Deploy to production" at bounding box center [730, 31] width 48 height 10
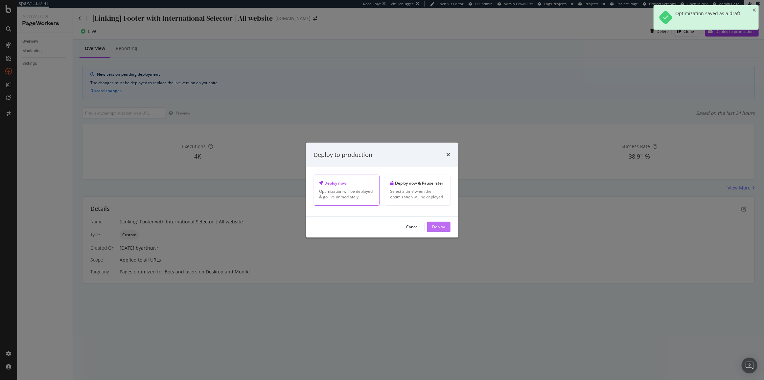
click at [443, 224] on div "Deploy" at bounding box center [439, 227] width 13 height 6
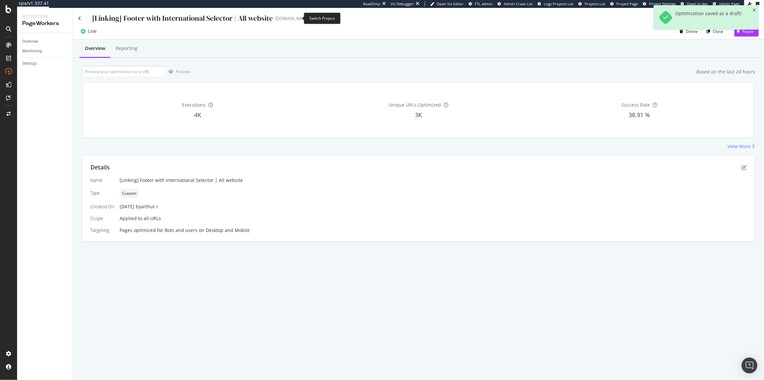
click at [313, 19] on icon "arrow-right-arrow-left" at bounding box center [315, 18] width 4 height 5
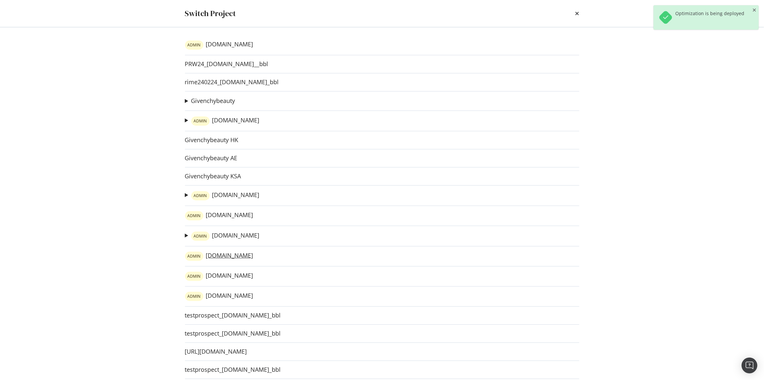
click at [218, 254] on link "ADMIN irun.pt" at bounding box center [219, 256] width 68 height 9
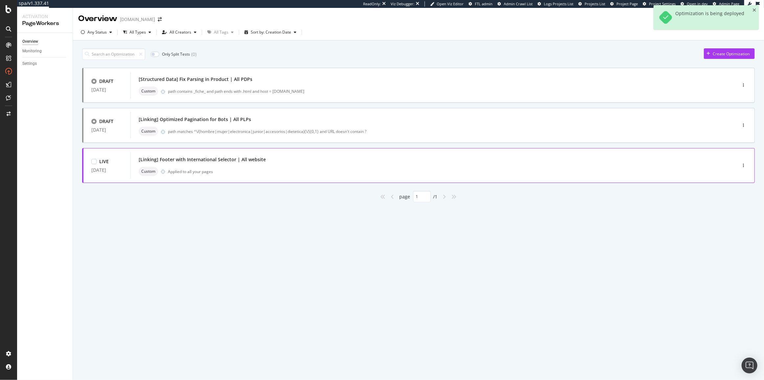
click at [382, 165] on div "[Linking] Footer with International Selector | All website Custom Applied to al…" at bounding box center [424, 165] width 570 height 21
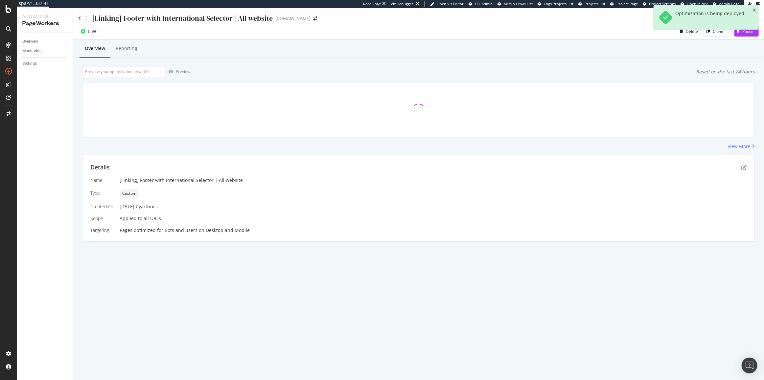
click at [740, 167] on div "Details" at bounding box center [418, 167] width 657 height 9
click at [743, 167] on icon "pen-to-square" at bounding box center [744, 167] width 5 height 5
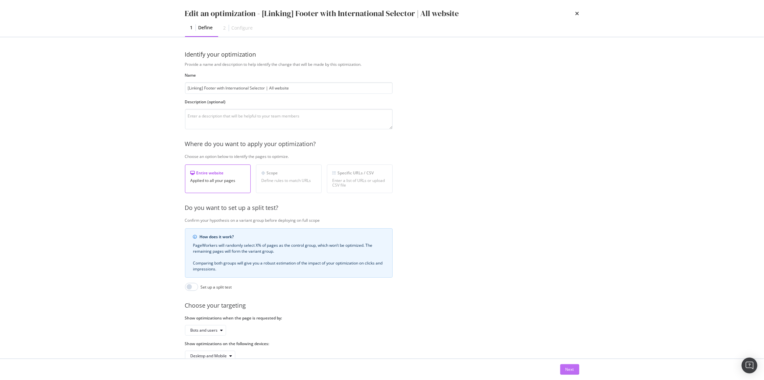
click at [568, 369] on div "Next" at bounding box center [570, 369] width 9 height 6
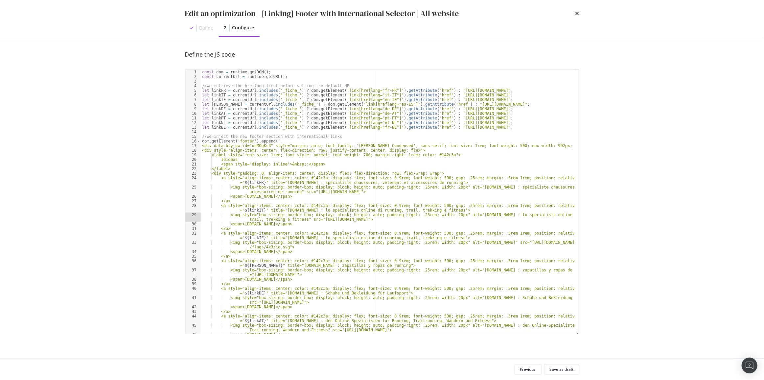
click at [407, 215] on div "const dom = runtime . getDOM ( ) ; const currentUrl = runtime . getURL ( ) ; //…" at bounding box center [388, 206] width 374 height 273
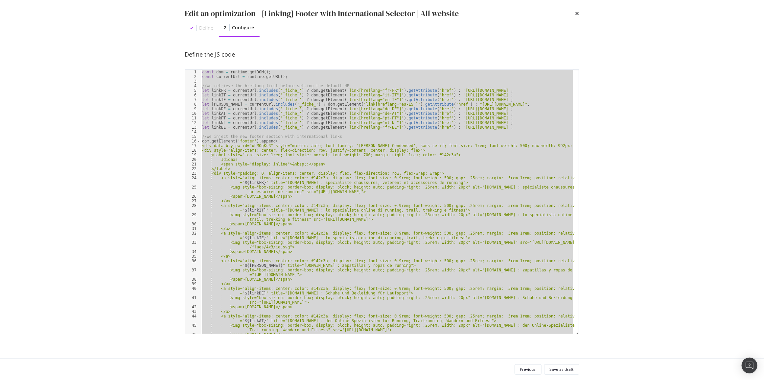
paste textarea "Cursor at row 65"
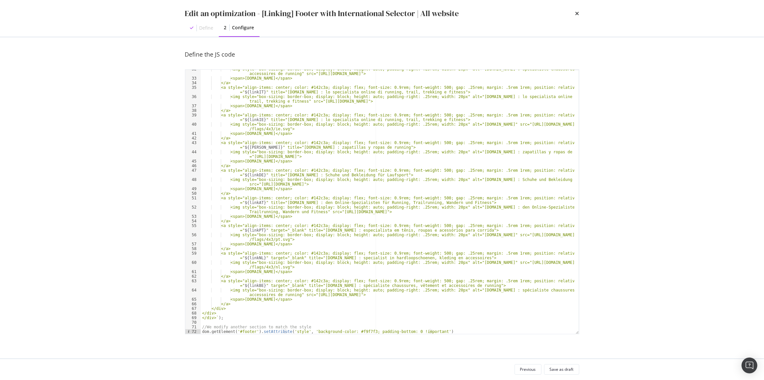
scroll to position [79, 0]
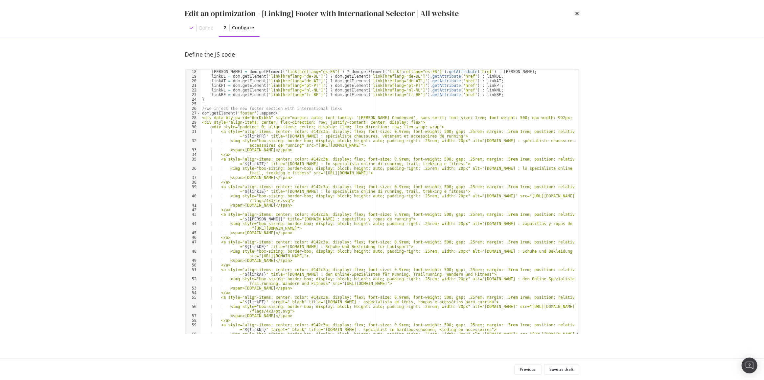
click at [254, 118] on div "linkES = dom . getElement ( 'link[hreflang="es-ES"]' ) ? dom . getElement ( 'li…" at bounding box center [388, 208] width 374 height 278
paste textarea "0PTe4GqO"
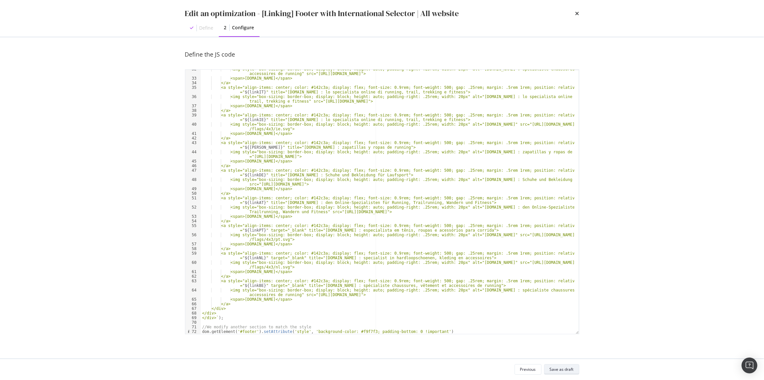
type textarea "//We modify another section to match the style dom.getElement('#footer').setAtt…"
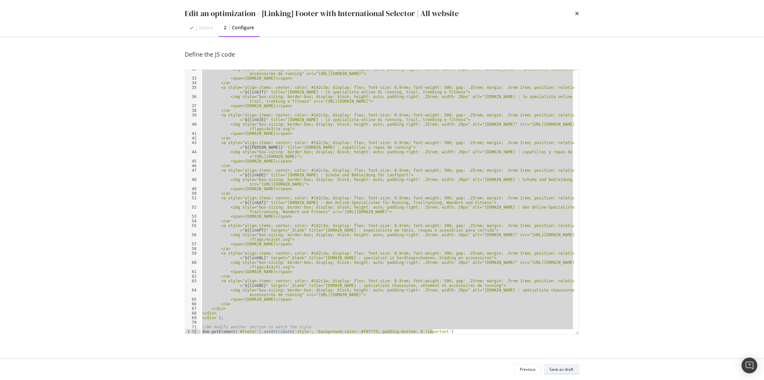
click at [555, 366] on div "Save as draft" at bounding box center [562, 369] width 24 height 6
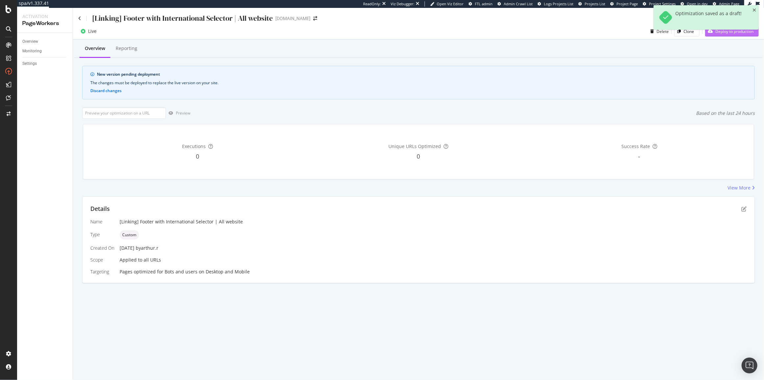
click at [726, 36] on div "Deploy to production" at bounding box center [730, 31] width 48 height 10
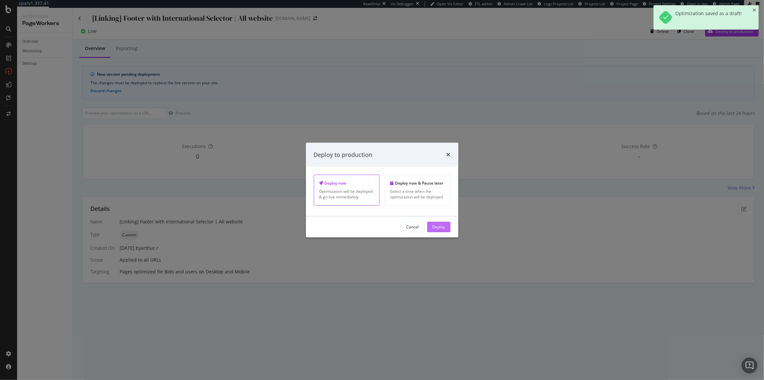
click at [439, 226] on div "Deploy" at bounding box center [439, 227] width 13 height 6
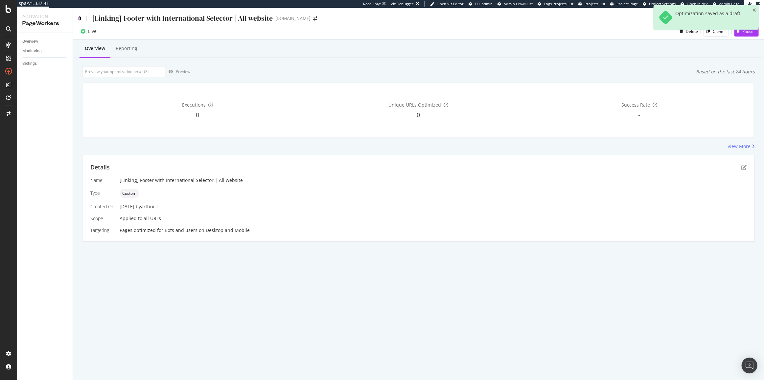
click at [78, 19] on icon at bounding box center [79, 18] width 3 height 5
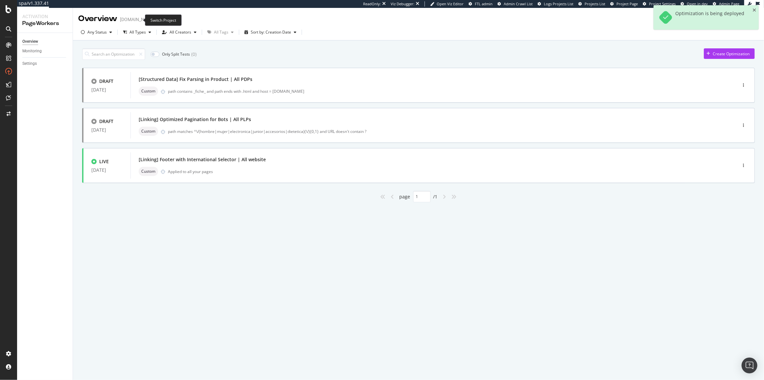
click at [158, 21] on icon "arrow-right-arrow-left" at bounding box center [160, 19] width 4 height 5
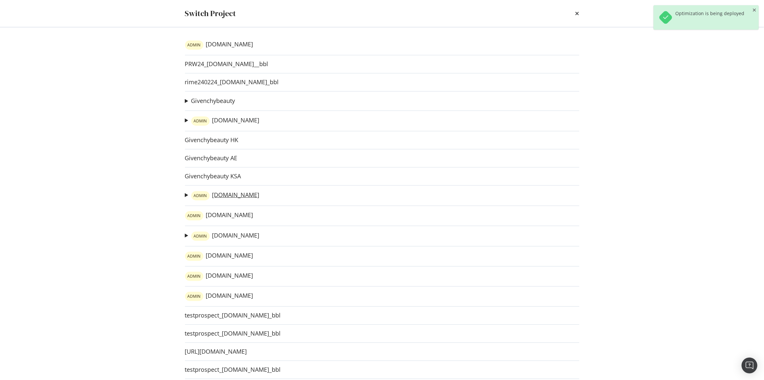
click at [217, 193] on link "ADMIN irun.it" at bounding box center [225, 195] width 68 height 9
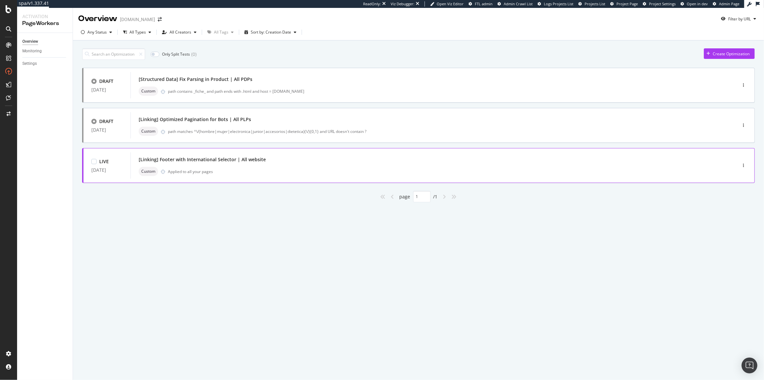
click at [533, 169] on div "Custom Applied to all your pages" at bounding box center [424, 171] width 570 height 9
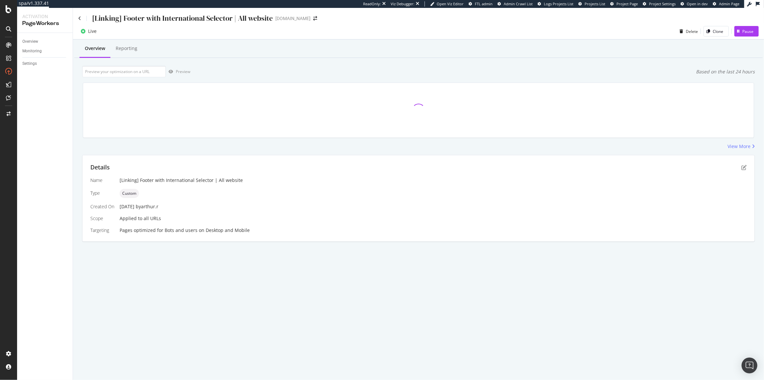
click at [741, 167] on div "Details" at bounding box center [418, 167] width 657 height 9
click at [745, 168] on icon "pen-to-square" at bounding box center [744, 167] width 5 height 5
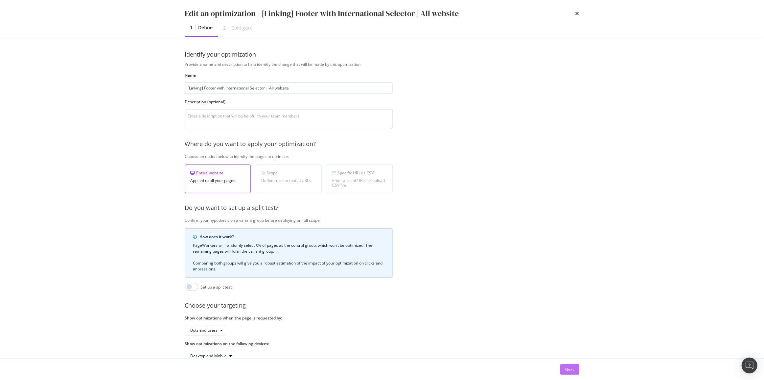
click at [570, 369] on div "Next" at bounding box center [570, 369] width 9 height 6
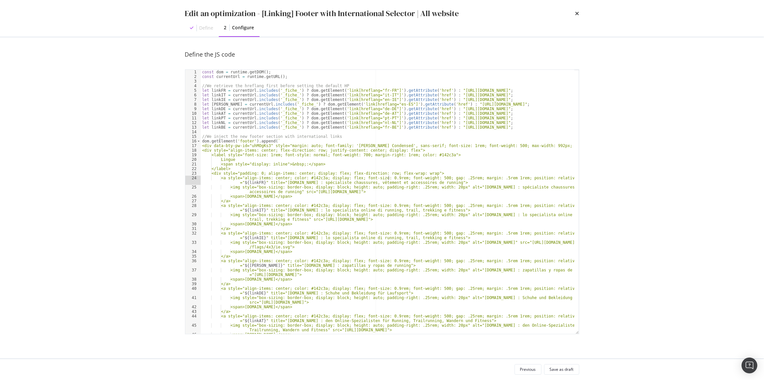
click at [389, 178] on div "const dom = runtime . getDOM ( ) ; const currentUrl = runtime . getURL ( ) ; //…" at bounding box center [388, 206] width 374 height 273
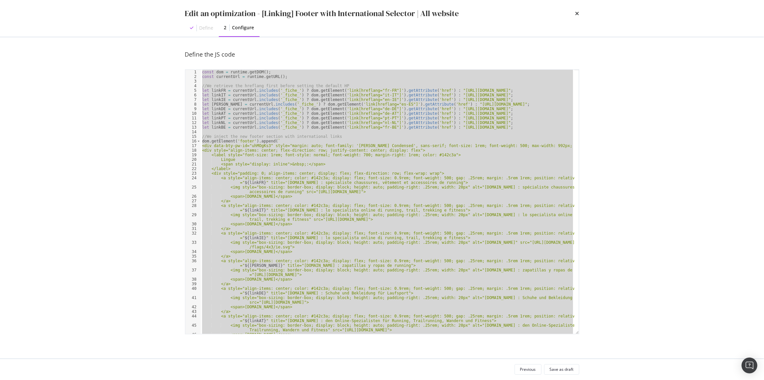
paste textarea "Cursor at row 65"
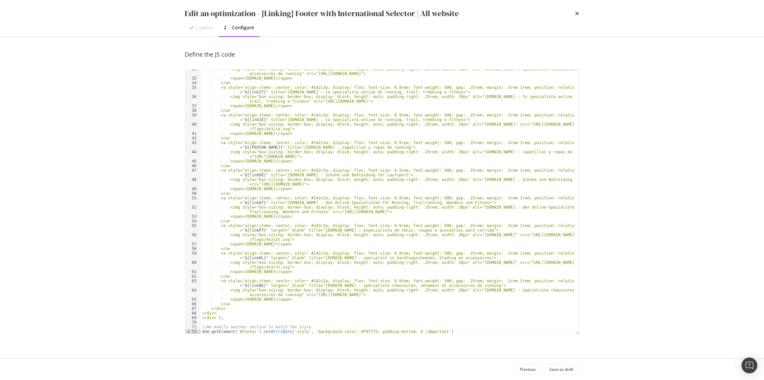
scroll to position [60, 0]
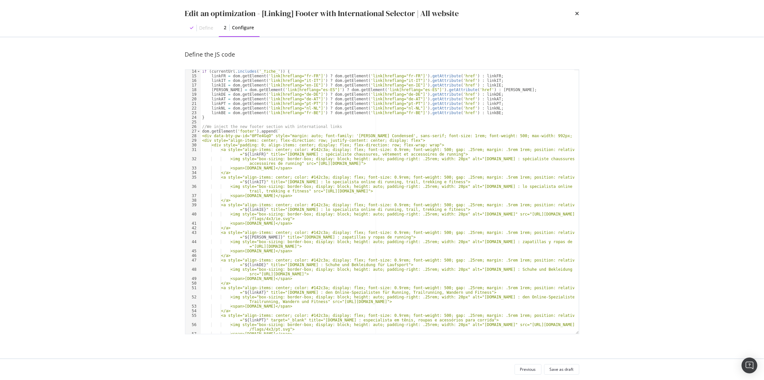
click at [250, 135] on div "if ( currentUrl . includes ( '_fiche_' )) { linkFR = dom . getElement ( 'link[h…" at bounding box center [388, 205] width 374 height 273
paste textarea "OEzz86LW"
type textarea "//We modify another section to match the style dom.getElement('#footer').setAtt…"
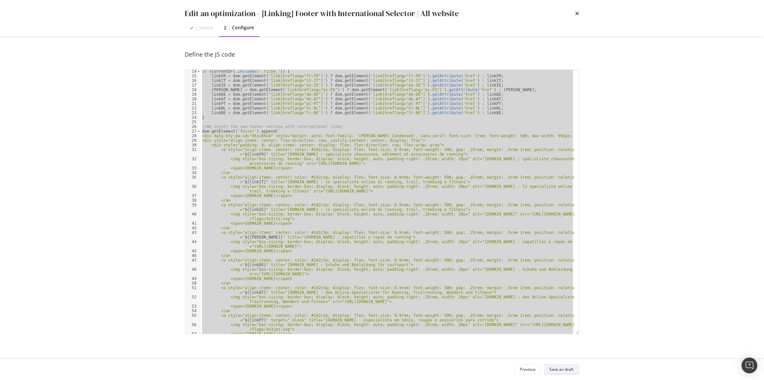
click at [554, 365] on div "Save as draft" at bounding box center [562, 369] width 24 height 9
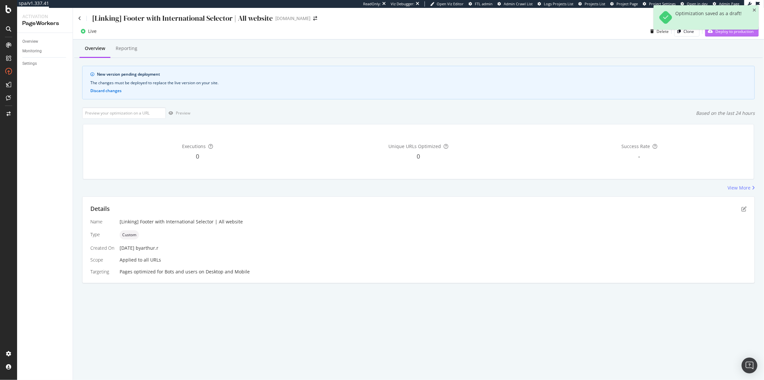
click at [718, 36] on button "Deploy to production" at bounding box center [733, 31] width 54 height 11
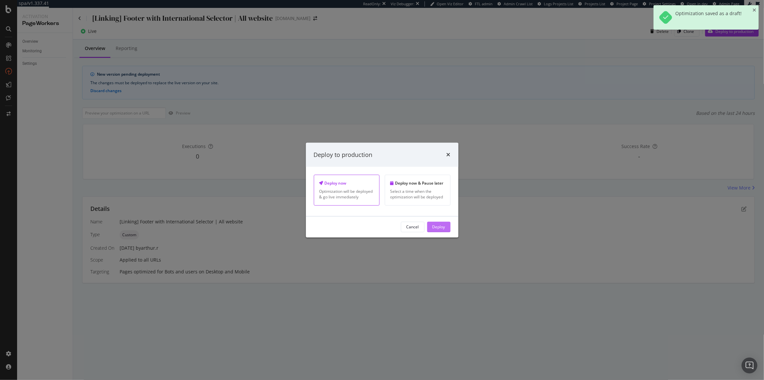
click at [432, 228] on button "Deploy" at bounding box center [438, 227] width 23 height 11
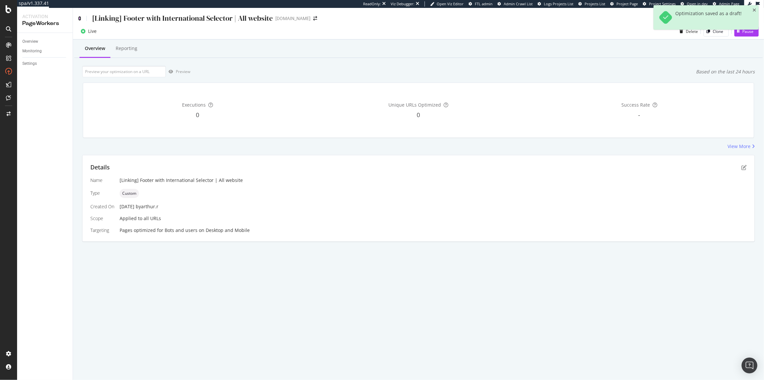
click at [79, 19] on icon at bounding box center [79, 18] width 3 height 5
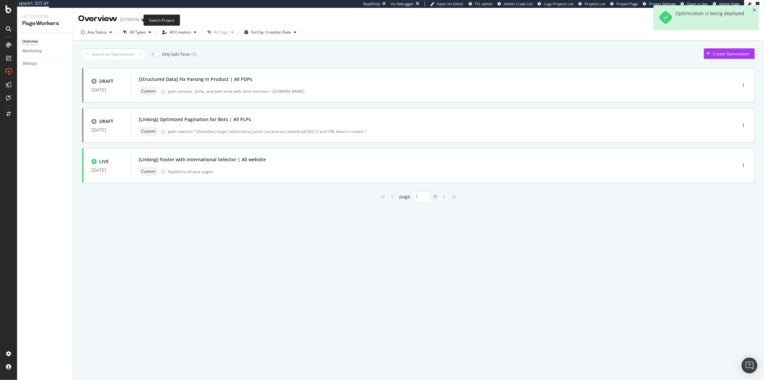
click at [158, 19] on icon "arrow-right-arrow-left" at bounding box center [160, 19] width 4 height 5
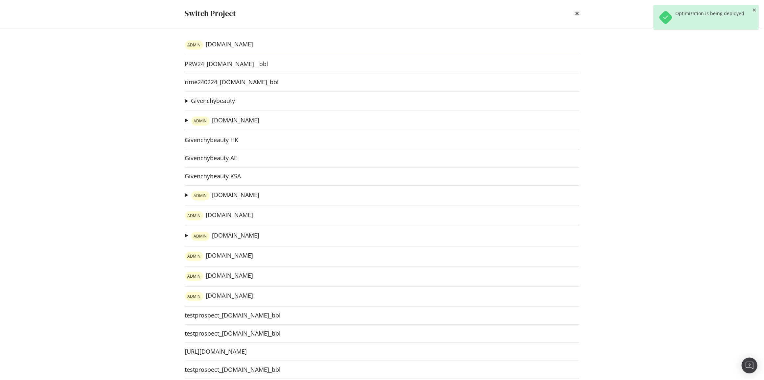
click at [213, 274] on link "ADMIN irun.at" at bounding box center [219, 276] width 68 height 9
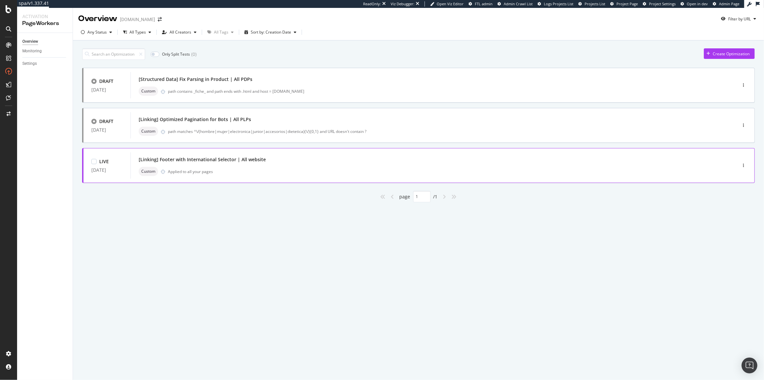
click at [587, 173] on div "Custom Applied to all your pages" at bounding box center [424, 171] width 570 height 9
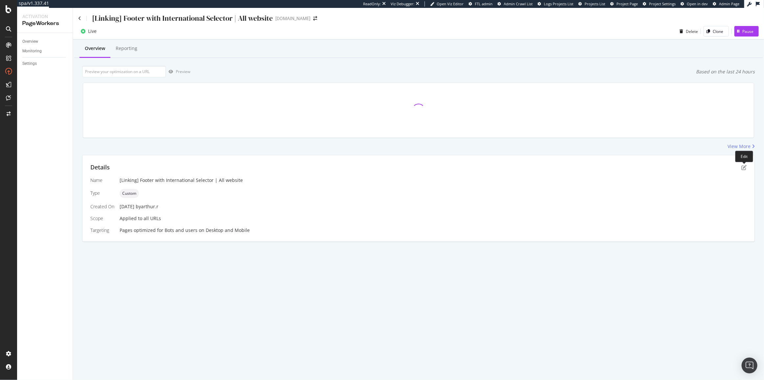
click at [744, 164] on div "Details" at bounding box center [418, 167] width 657 height 9
click at [746, 169] on icon "pen-to-square" at bounding box center [744, 167] width 5 height 5
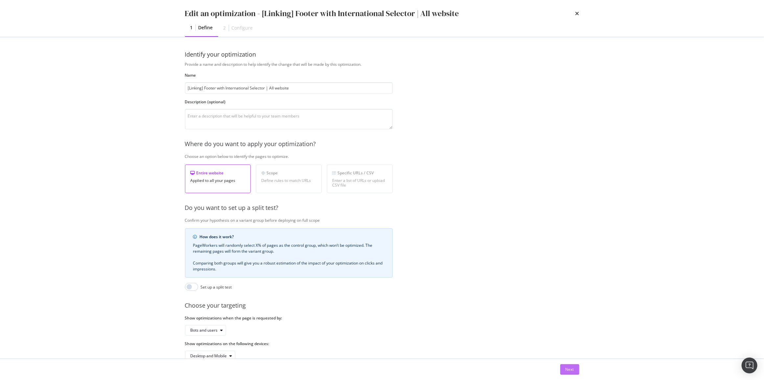
drag, startPoint x: 581, startPoint y: 365, endPoint x: 574, endPoint y: 367, distance: 7.5
click at [578, 366] on div "Next" at bounding box center [382, 369] width 421 height 21
click at [574, 367] on div "Next" at bounding box center [570, 369] width 9 height 6
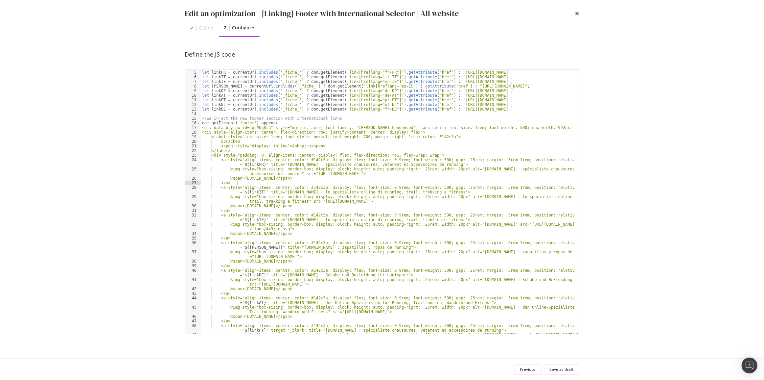
click at [361, 183] on div "//We retrieve the hreflang first before setting the default HP let linkFR = cur…" at bounding box center [388, 204] width 374 height 278
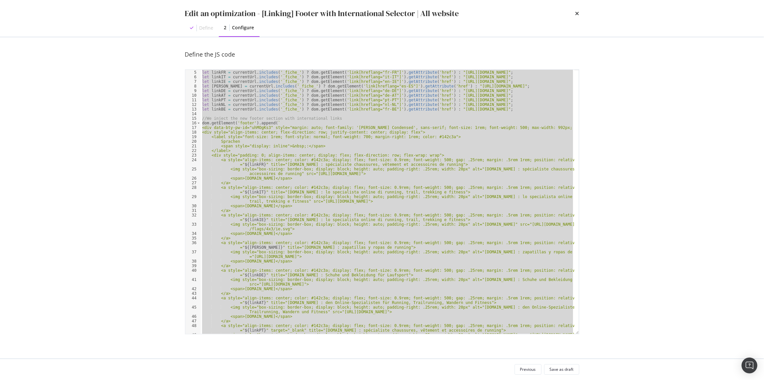
paste textarea "Cursor at row 65"
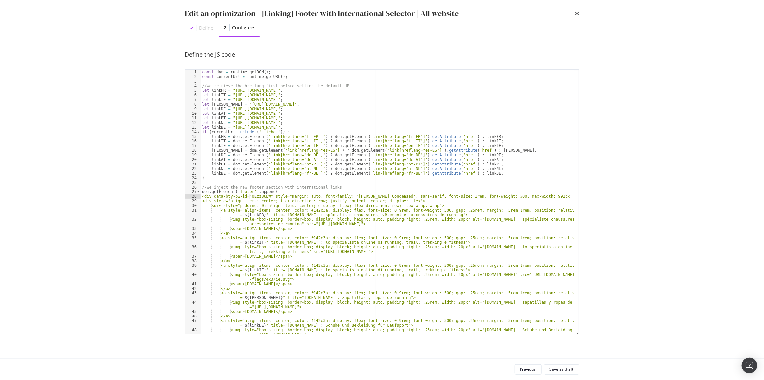
click at [251, 197] on div "const dom = runtime . getDOM ( ) ; const currentUrl = runtime . getURL ( ) ; //…" at bounding box center [388, 206] width 374 height 273
paste textarea "Vep3derA"
type textarea "//We modify another section to match the style dom.getElement('#footer').setAtt…"
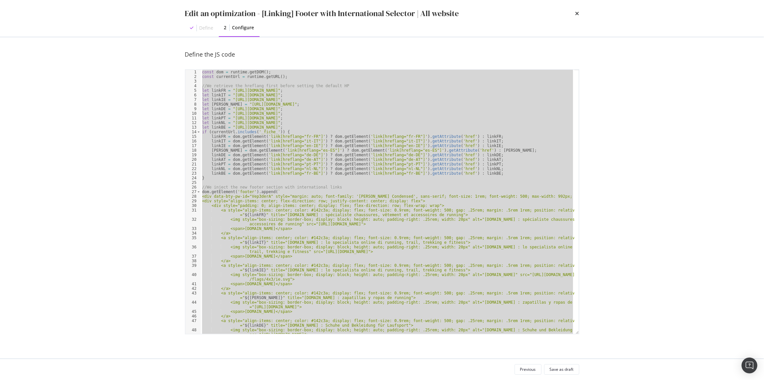
click at [555, 362] on div "Previous Save as draft" at bounding box center [382, 369] width 421 height 21
click at [556, 365] on div "Save as draft" at bounding box center [562, 369] width 24 height 9
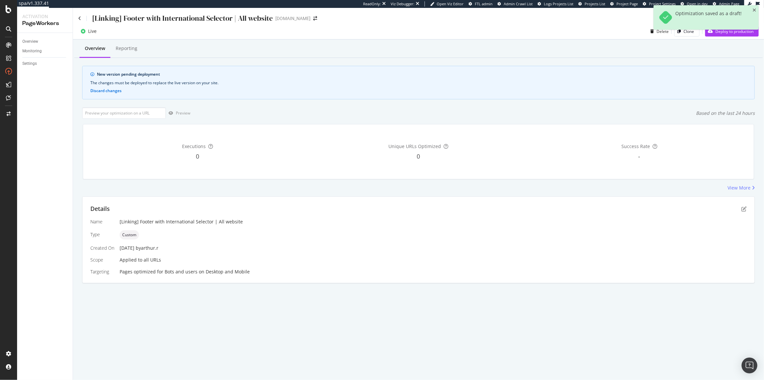
click at [713, 33] on div "Optimization saved as a draft!" at bounding box center [706, 20] width 105 height 30
click at [715, 35] on div "Deploy to production" at bounding box center [730, 31] width 48 height 10
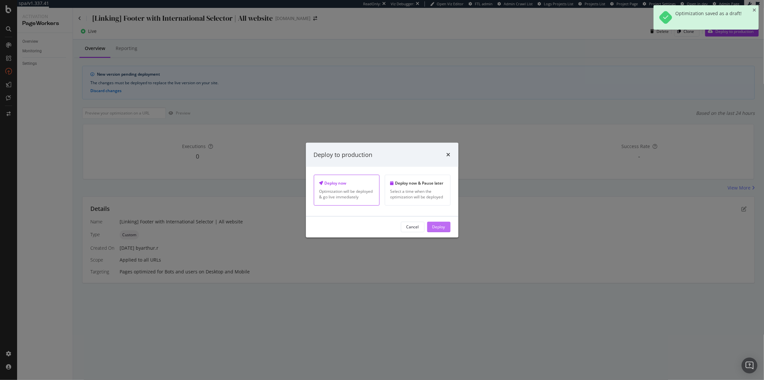
click at [439, 231] on div "Deploy" at bounding box center [439, 227] width 13 height 10
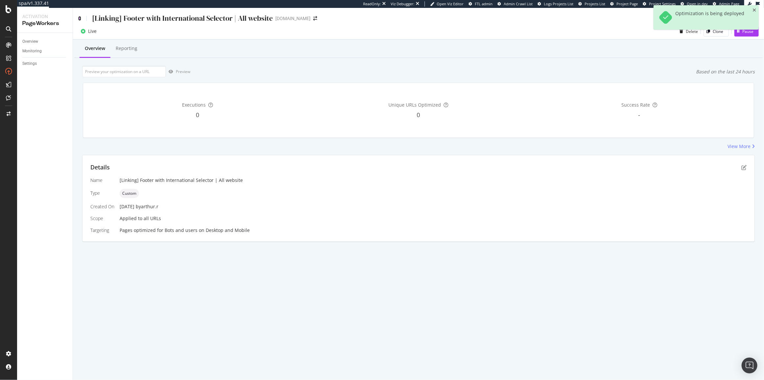
click at [80, 18] on icon at bounding box center [79, 18] width 3 height 5
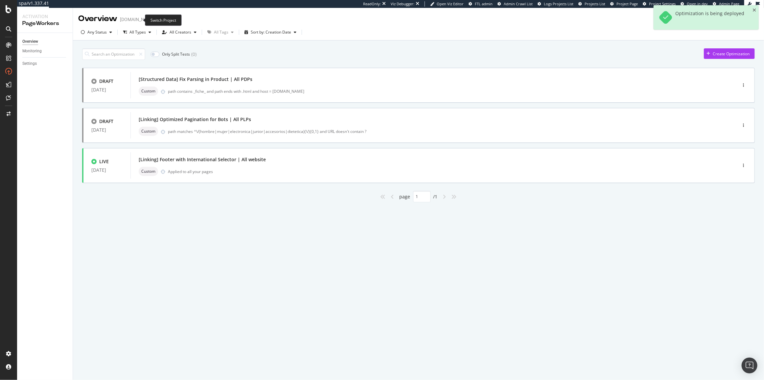
click at [158, 20] on icon "arrow-right-arrow-left" at bounding box center [160, 19] width 4 height 5
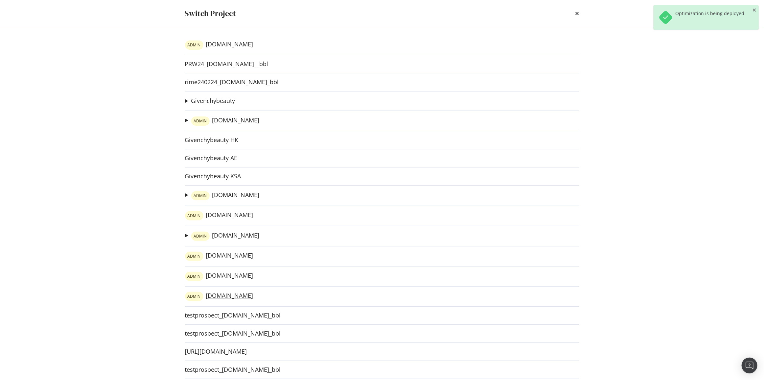
click at [214, 297] on link "ADMIN irun.es" at bounding box center [219, 296] width 68 height 9
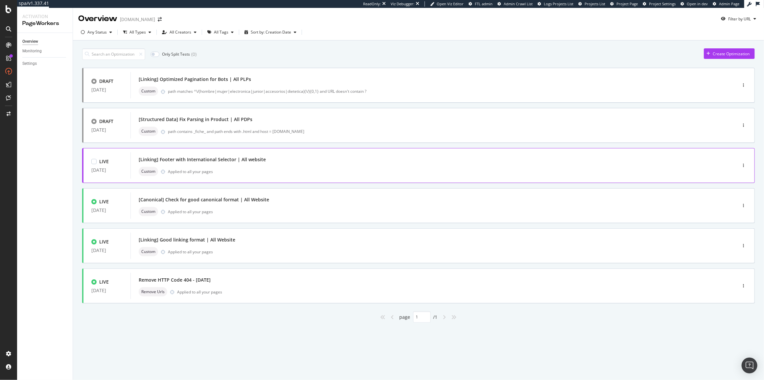
click at [478, 158] on div "[Linking] Footer with International Selector | All website" at bounding box center [424, 159] width 570 height 9
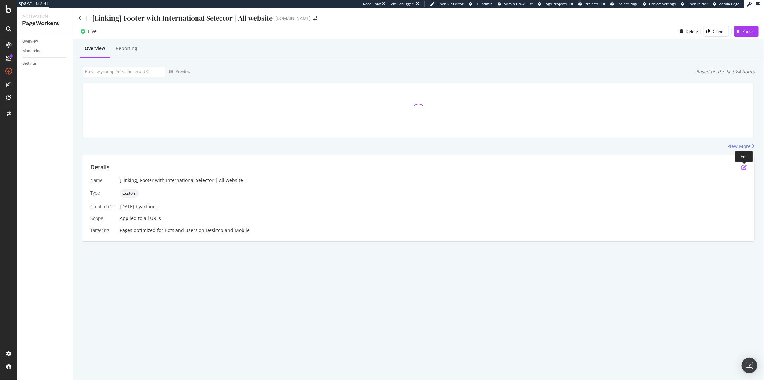
click at [744, 168] on icon "pen-to-square" at bounding box center [744, 167] width 5 height 5
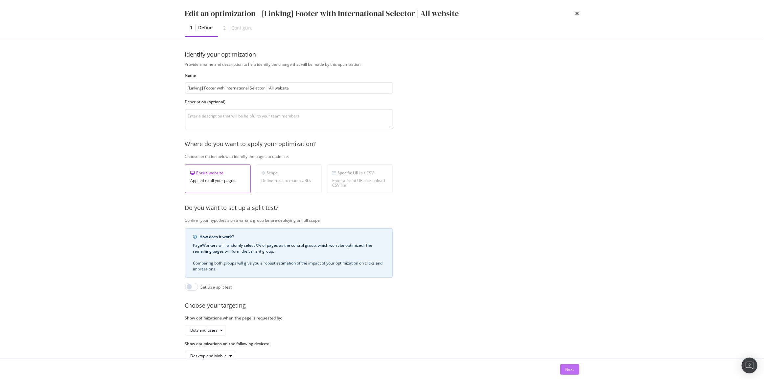
click at [578, 366] on button "Next" at bounding box center [570, 369] width 19 height 11
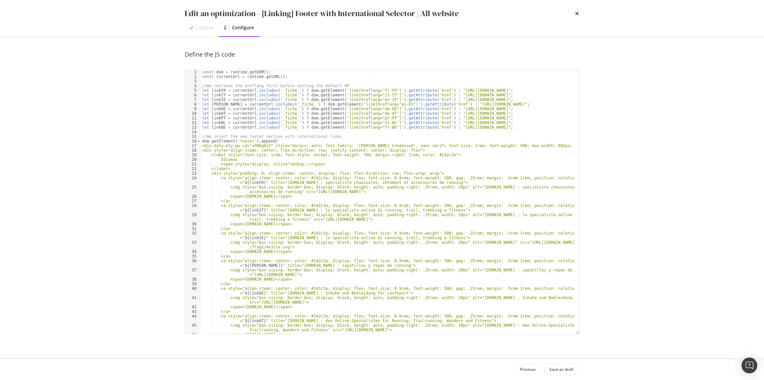
click at [422, 185] on div "const dom = runtime . getDOM ( ) ; const currentUrl = runtime . getURL ( ) ; //…" at bounding box center [388, 206] width 374 height 273
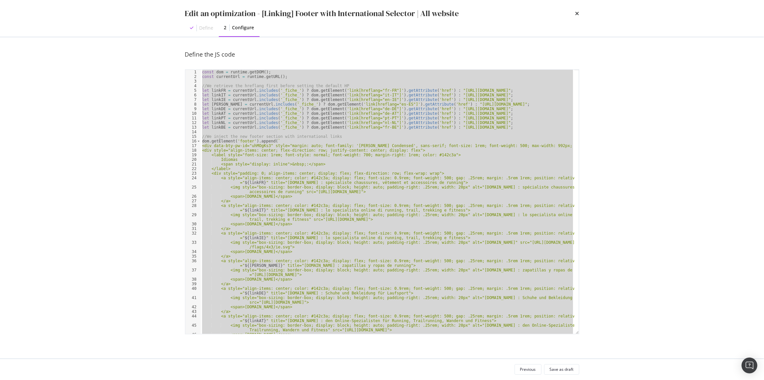
paste textarea "Cursor at row 65"
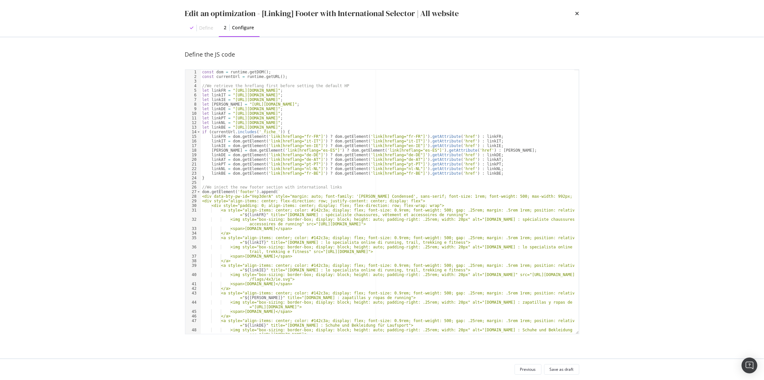
click at [258, 198] on div "const dom = runtime . getDOM ( ) ; const currentUrl = runtime . getURL ( ) ; //…" at bounding box center [388, 206] width 374 height 273
paste textarea "iqh75Nzq"
type textarea "//We modify another section to match the style dom.getElement('#footer').setAtt…"
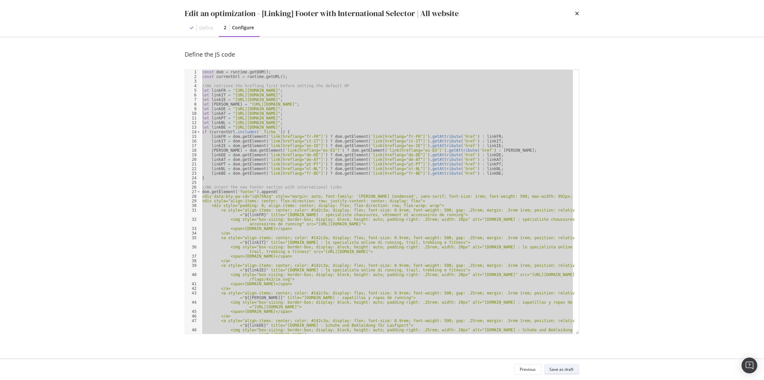
click at [557, 368] on div "Save as draft" at bounding box center [562, 369] width 24 height 6
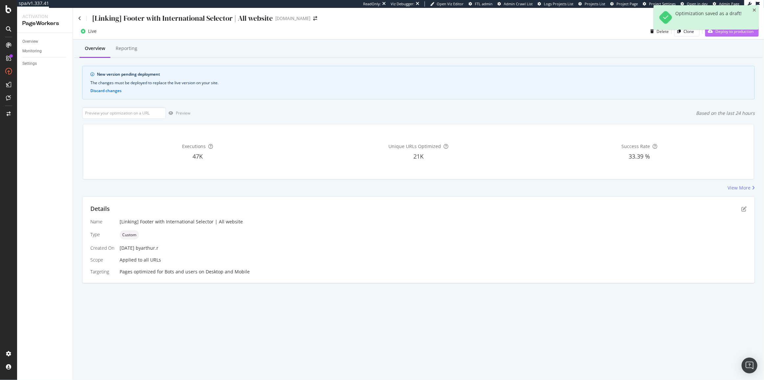
click at [717, 36] on div "Deploy to production" at bounding box center [730, 31] width 48 height 10
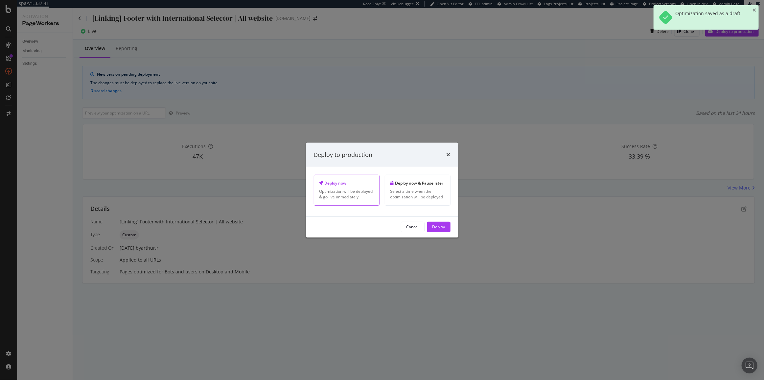
click at [447, 227] on button "Deploy" at bounding box center [438, 227] width 23 height 11
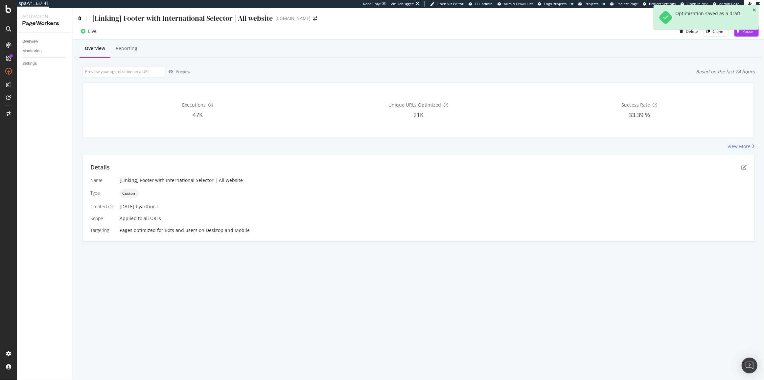
click at [79, 17] on icon at bounding box center [79, 18] width 3 height 5
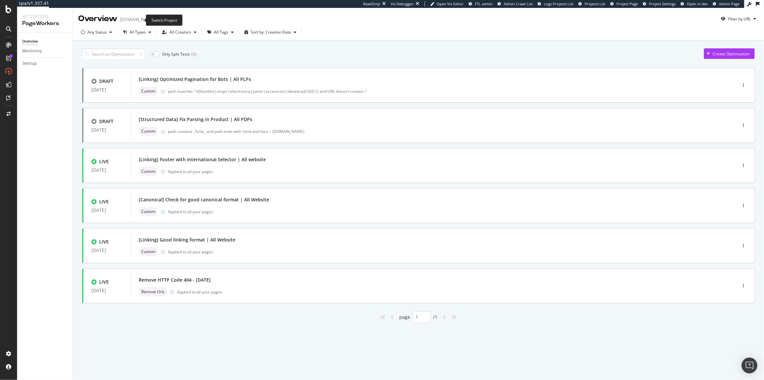
click at [155, 19] on span at bounding box center [159, 19] width 9 height 5
click at [158, 19] on icon "arrow-right-arrow-left" at bounding box center [160, 19] width 4 height 5
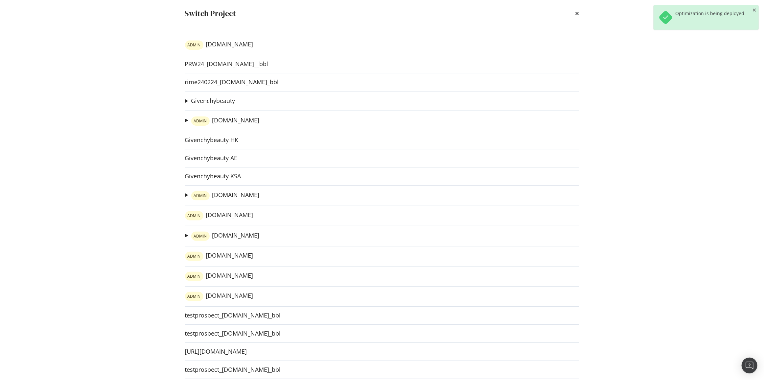
click at [218, 48] on link "ADMIN irun.be" at bounding box center [219, 44] width 68 height 9
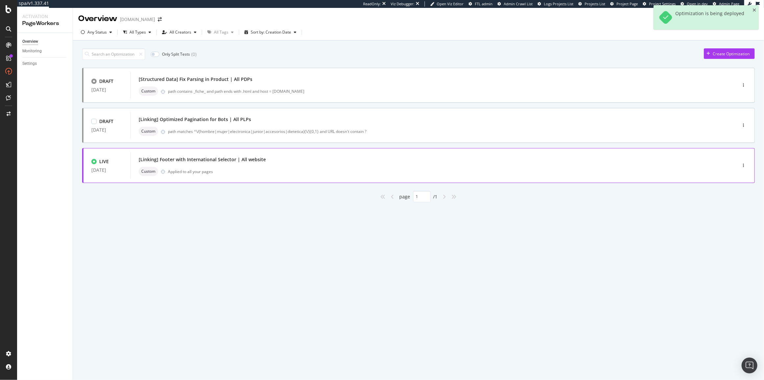
click at [414, 152] on div "[Linking] Footer with International Selector | All website Custom Applied to al…" at bounding box center [424, 165] width 587 height 26
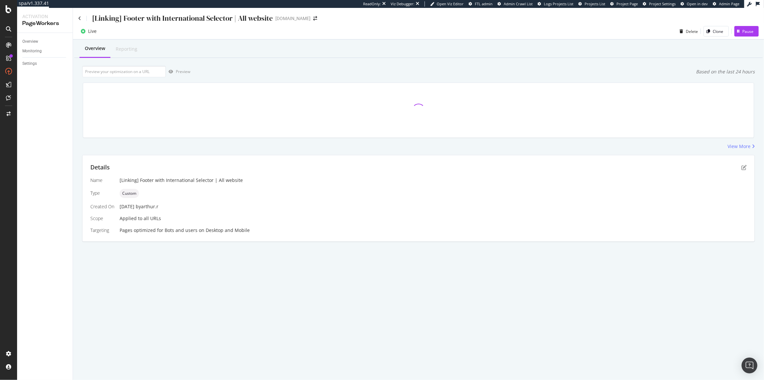
click at [741, 169] on div "Details" at bounding box center [418, 167] width 657 height 9
click at [744, 169] on icon "pen-to-square" at bounding box center [744, 167] width 5 height 5
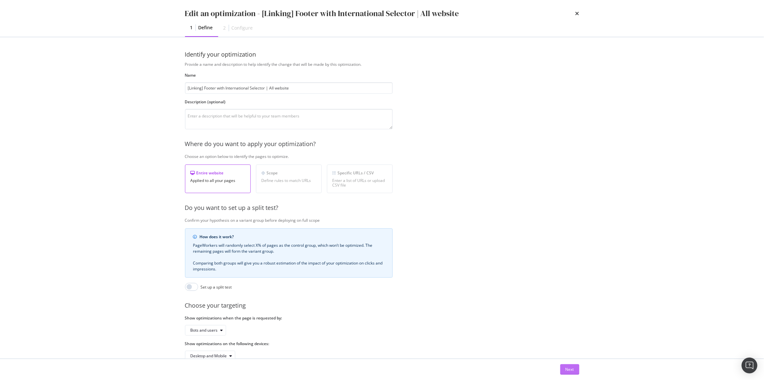
click at [568, 368] on div "Next" at bounding box center [570, 369] width 9 height 6
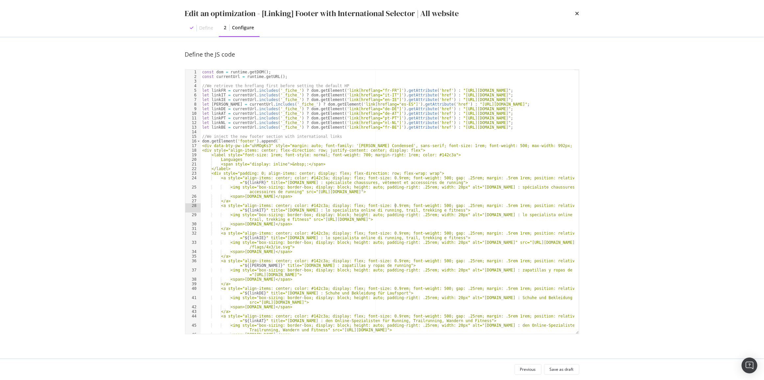
click at [396, 207] on div "const dom = runtime . getDOM ( ) ; const currentUrl = runtime . getURL ( ) ; //…" at bounding box center [388, 206] width 374 height 273
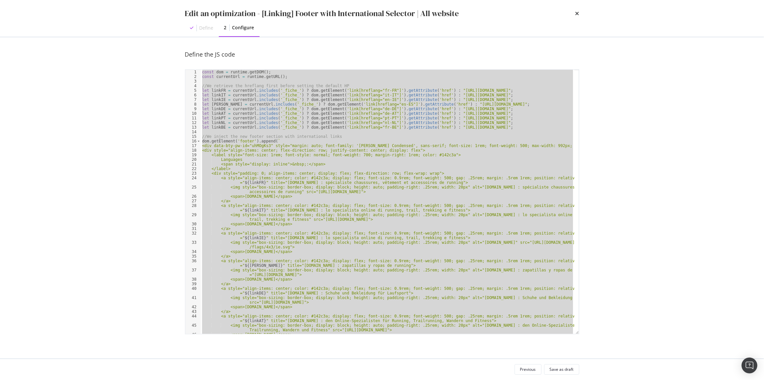
paste textarea "Cursor at row 65"
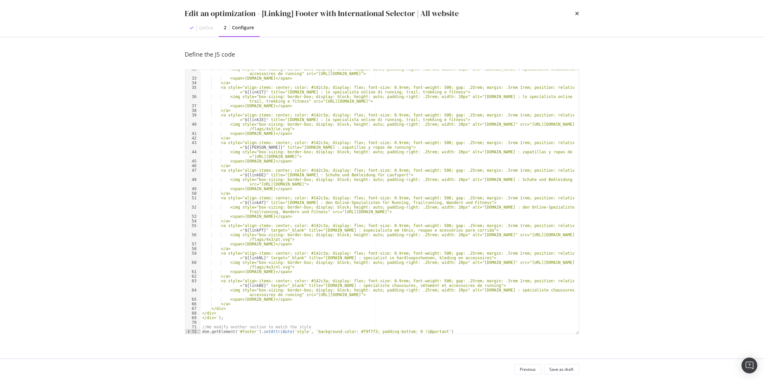
scroll to position [60, 0]
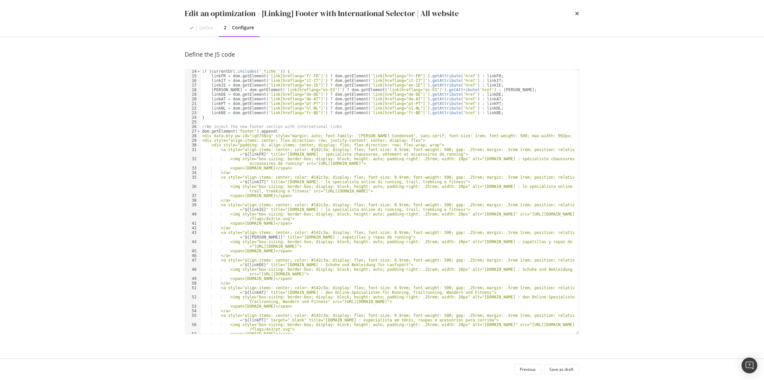
click at [260, 136] on div "if ( currentUrl . includes ( '_fiche_' )) { linkFR = dom . getElement ( 'link[h…" at bounding box center [388, 205] width 374 height 273
paste textarea "OWmUCN0M"
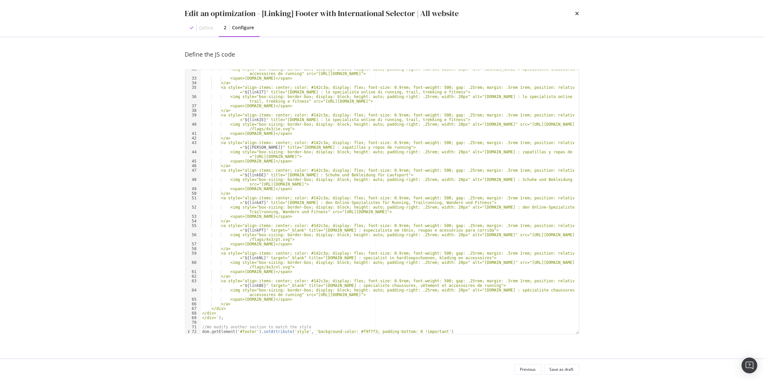
scroll to position [150, 0]
type textarea "//We modify another section to match the style dom.getElement('#footer').setAtt…"
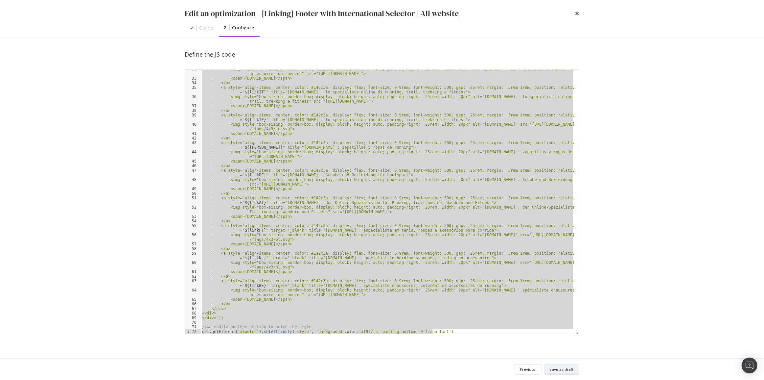
click at [572, 367] on div "Save as draft" at bounding box center [562, 369] width 24 height 6
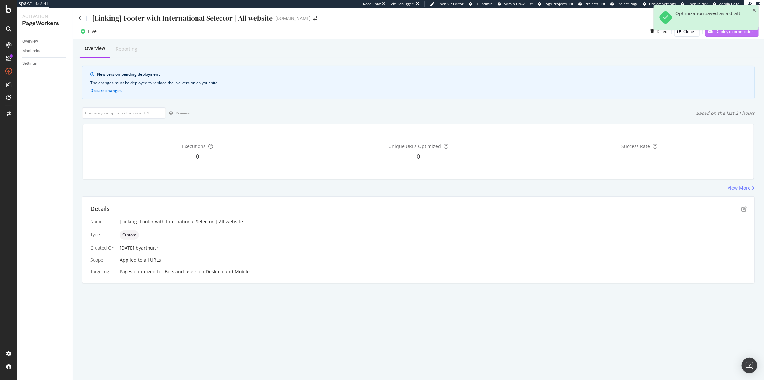
click at [715, 35] on div "Deploy to production" at bounding box center [730, 31] width 48 height 10
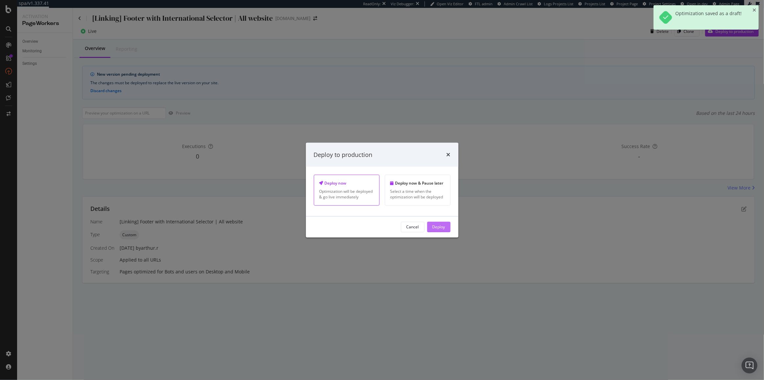
click at [440, 226] on div "Deploy" at bounding box center [439, 227] width 13 height 6
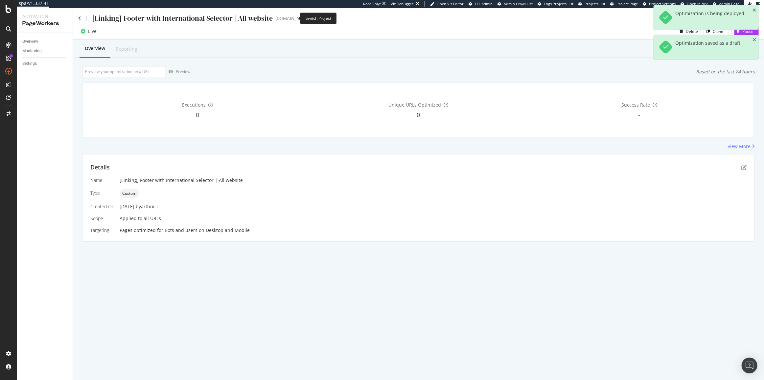
click at [313, 18] on icon "arrow-right-arrow-left" at bounding box center [315, 18] width 4 height 5
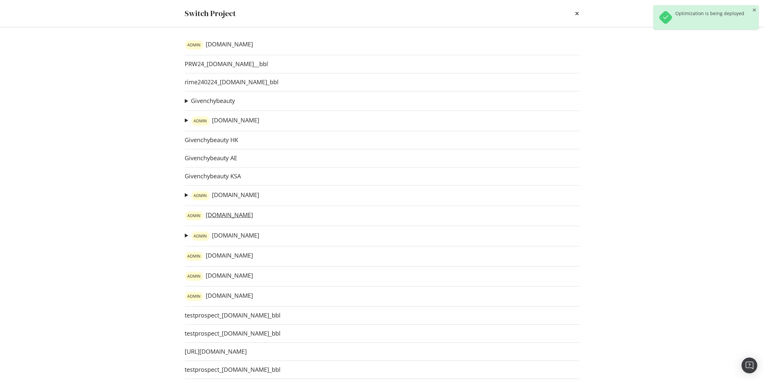
click at [218, 216] on link "ADMIN irun.de" at bounding box center [219, 215] width 68 height 9
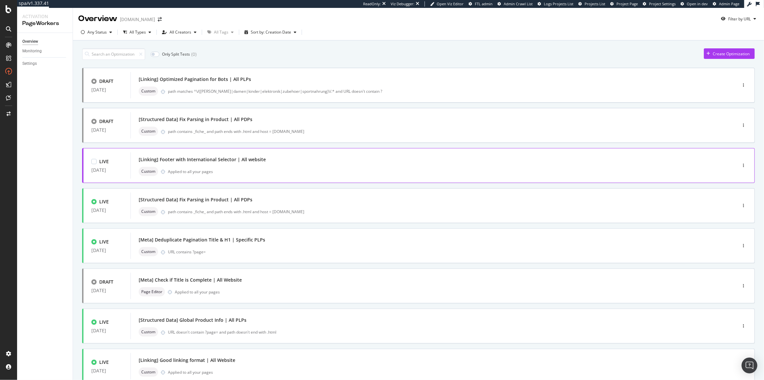
click at [296, 154] on div "[Linking] Footer with International Selector | All website Custom Applied to al…" at bounding box center [424, 165] width 587 height 26
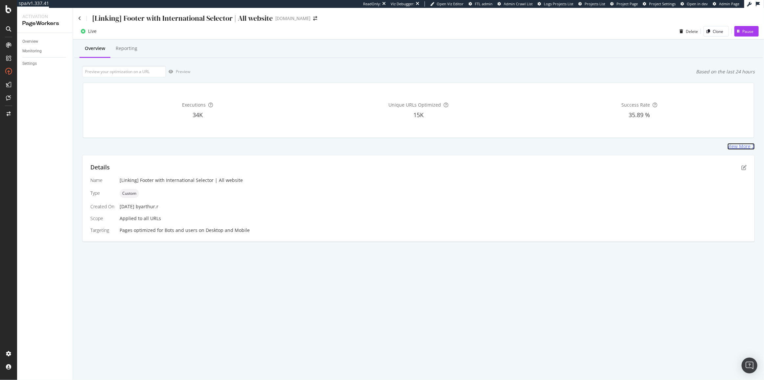
click at [733, 144] on div "View More" at bounding box center [739, 146] width 23 height 7
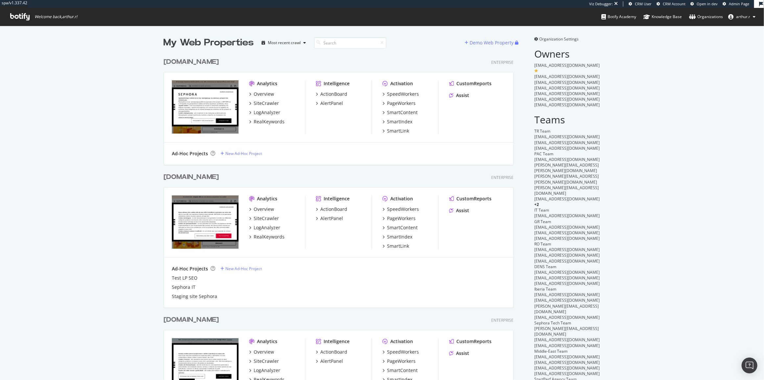
click at [187, 181] on div "Sephora.fr" at bounding box center [191, 177] width 55 height 10
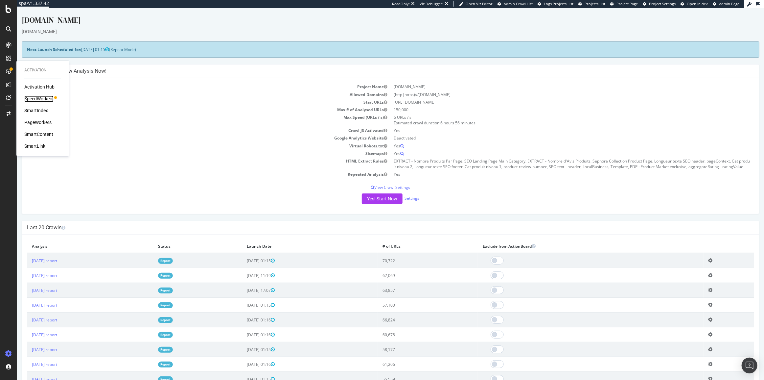
click at [32, 96] on div "SpeedWorkers" at bounding box center [38, 99] width 29 height 7
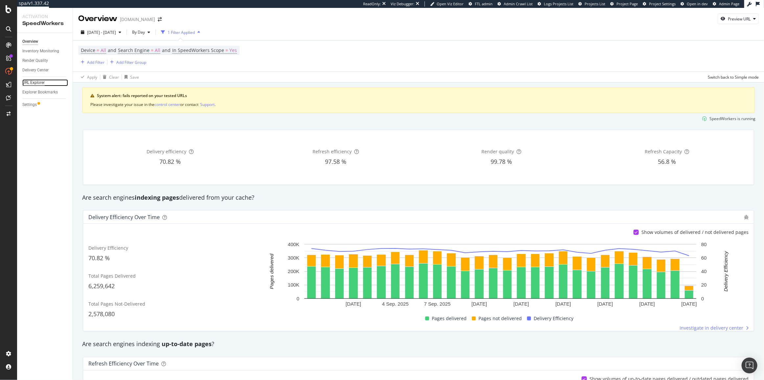
click at [42, 81] on div "URL Explorer" at bounding box center [33, 82] width 22 height 7
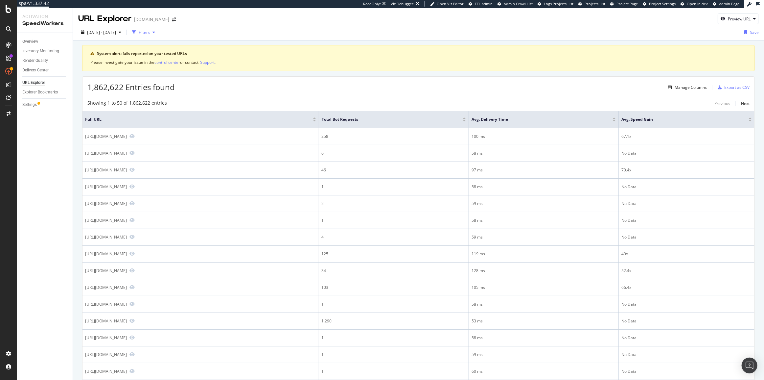
click at [150, 31] on div "Filters" at bounding box center [144, 33] width 11 height 6
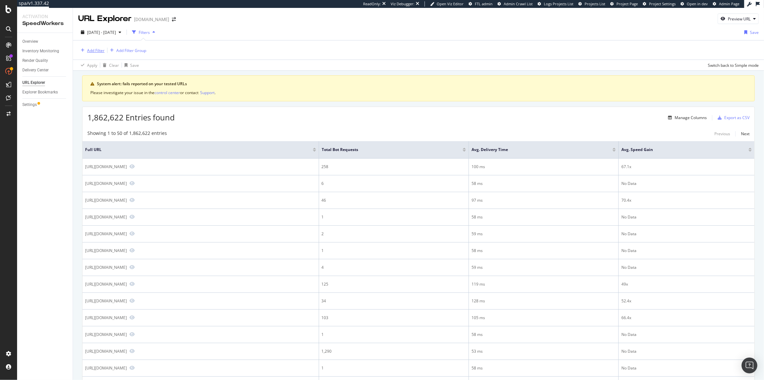
click at [91, 52] on div "Add Filter" at bounding box center [95, 51] width 17 height 6
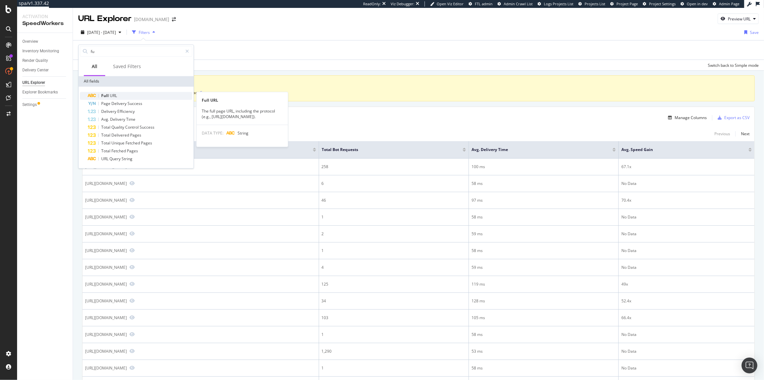
type input "fu"
click at [95, 96] on icon at bounding box center [91, 96] width 9 height 4
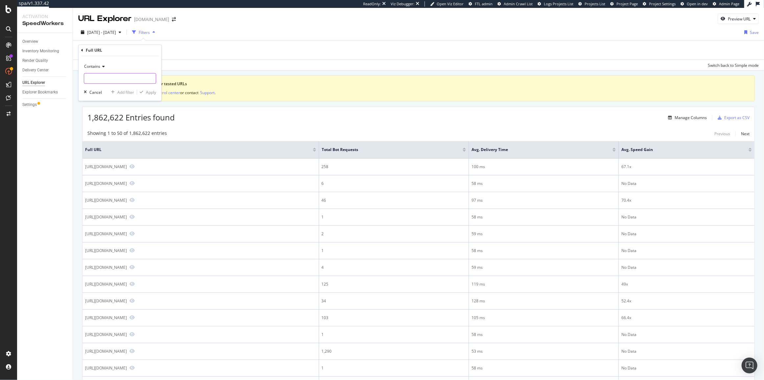
click at [93, 76] on input "text" at bounding box center [120, 78] width 72 height 11
type input "calendrier"
click at [153, 92] on div "Apply" at bounding box center [151, 92] width 10 height 6
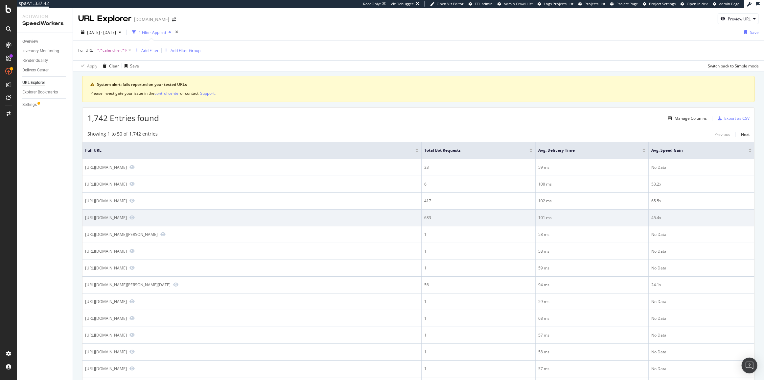
drag, startPoint x: 235, startPoint y: 217, endPoint x: 83, endPoint y: 221, distance: 152.0
click at [83, 221] on td "https://www.sephora.fr/p/the-ritual-of-advent---calendrier-de-l-avent-777314.ht…" at bounding box center [252, 217] width 339 height 17
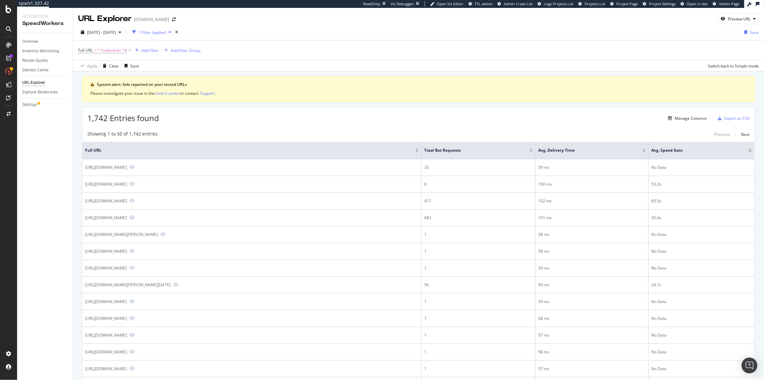
copy div "https://www.sephora.fr/p/the-ritual-of-advent---calendrier-de-l-avent-777314.ht…"
click at [431, 112] on div "1,742 Entries found Manage Columns Export as CSV" at bounding box center [419, 116] width 672 height 16
click at [728, 20] on div "Preview URL" at bounding box center [739, 19] width 23 height 6
click at [715, 42] on form "Preview the page that will be served to search engine bots Preview" at bounding box center [714, 48] width 72 height 37
click at [716, 51] on input "url" at bounding box center [714, 49] width 72 height 12
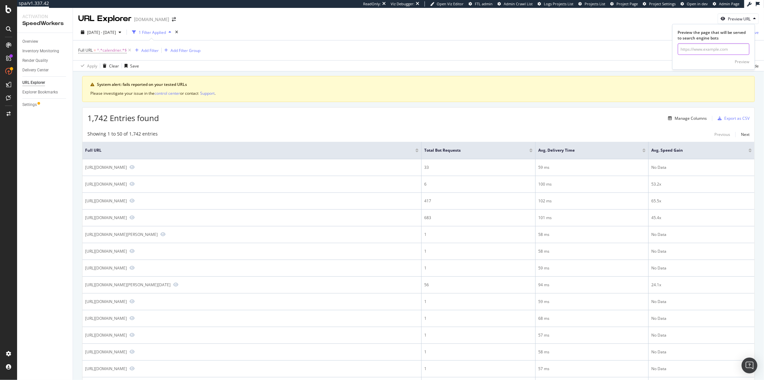
paste input "https://www.sephora.fr/p/calendrier-de-l%E2%80%99avent---24-produits-make-up--s…"
type input "https://www.sephora.fr/p/calendrier-de-l%E2%80%99avent---24-produits-make-up--s…"
click at [740, 57] on div "Preview" at bounding box center [742, 62] width 14 height 10
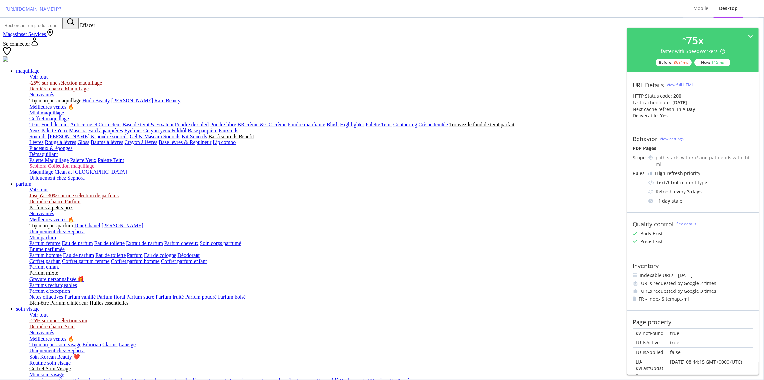
scroll to position [30, 0]
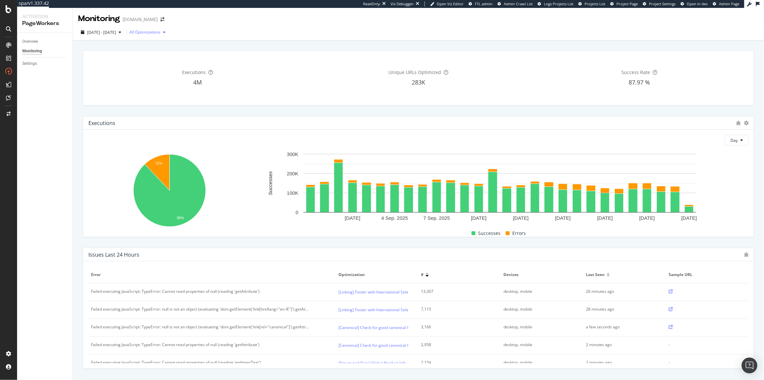
click at [160, 33] on div "All Optimizations" at bounding box center [145, 32] width 31 height 4
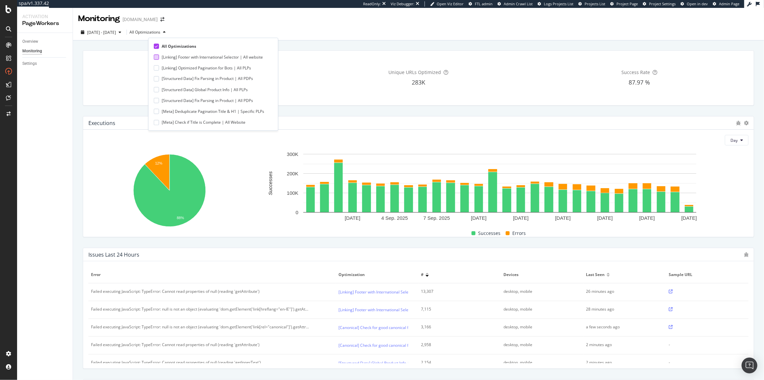
click at [176, 58] on div "[Linking] Footer with International Selector | All website" at bounding box center [212, 57] width 101 height 6
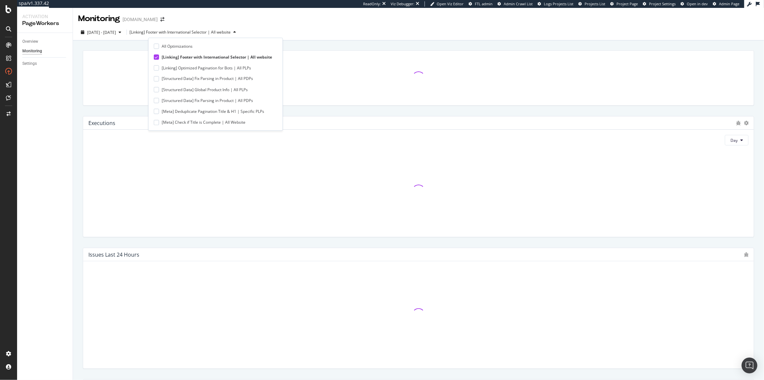
click at [318, 29] on div "[DATE] - [DATE] [Linking] Footer with International Selector | All website" at bounding box center [418, 33] width 691 height 13
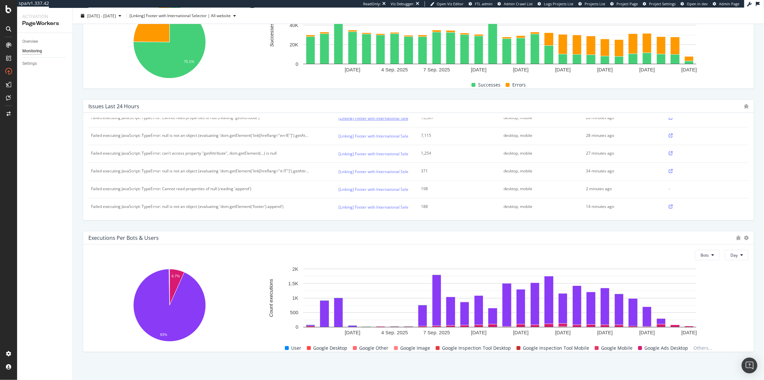
scroll to position [30, 0]
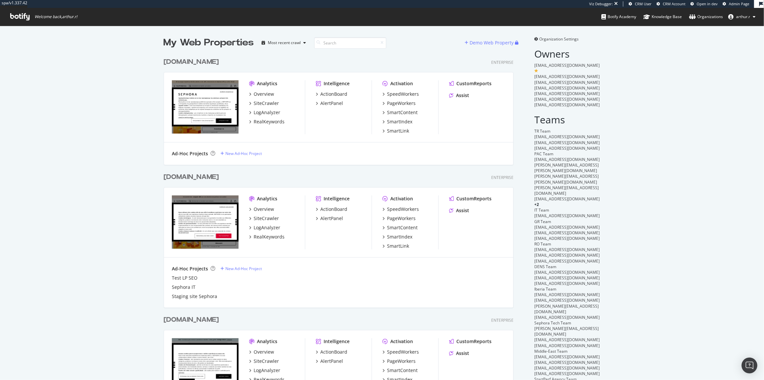
scroll to position [375, 756]
